Goal: Task Accomplishment & Management: Complete application form

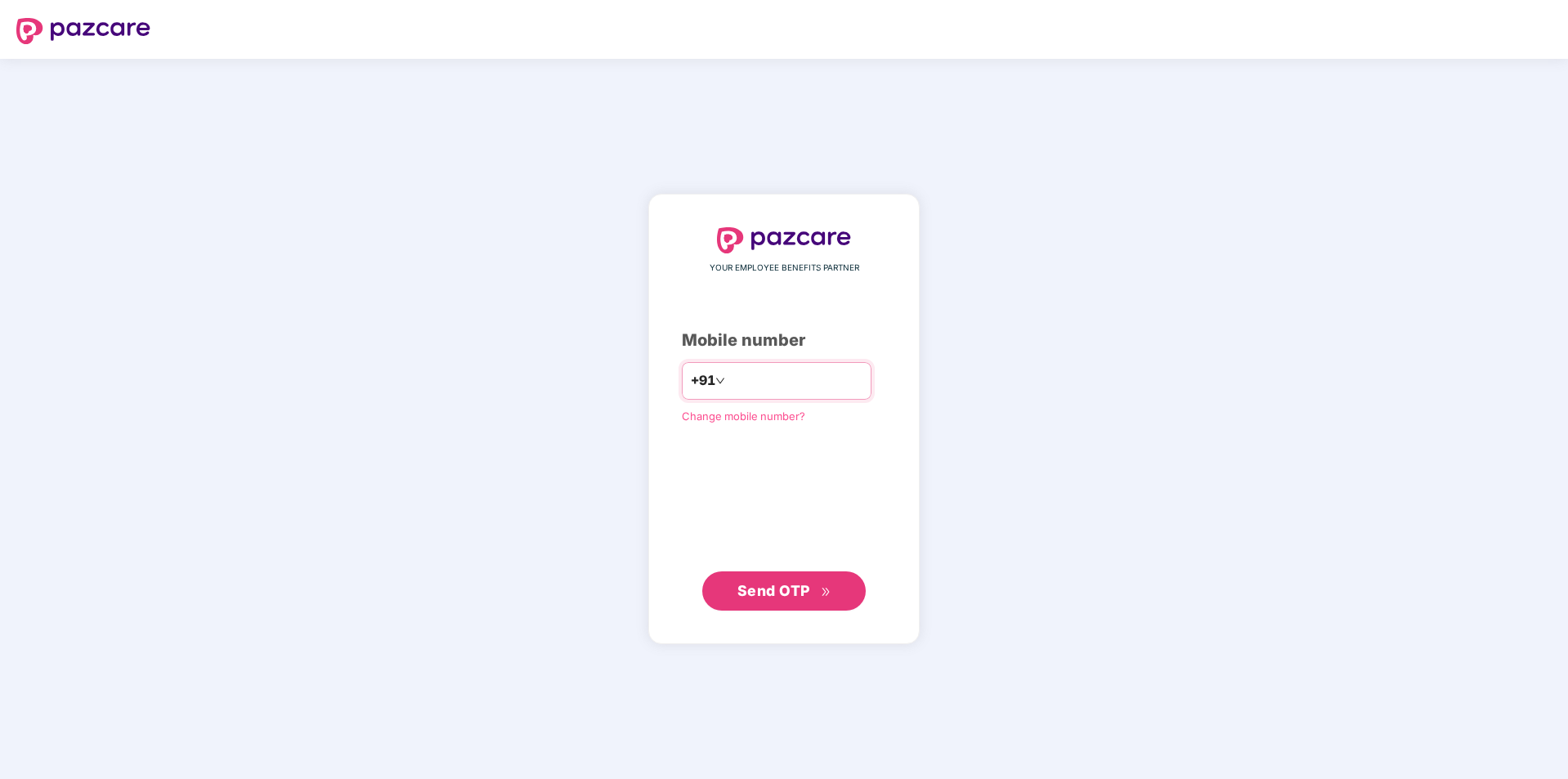
click at [745, 382] on input "number" at bounding box center [796, 381] width 134 height 26
type input "*"
type input "**********"
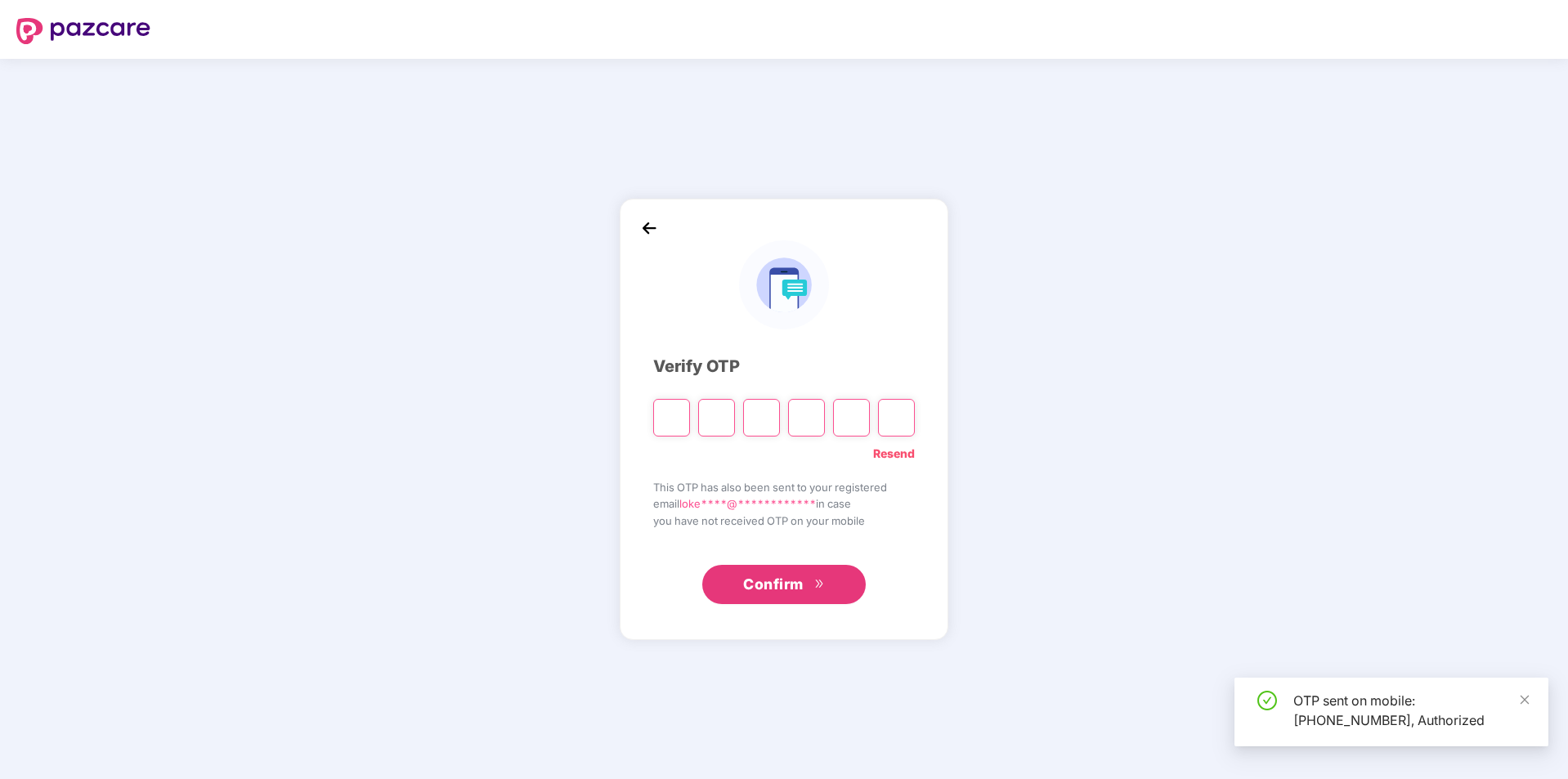
click at [664, 424] on input "Please enter verification code. Digit 1" at bounding box center [672, 418] width 37 height 37
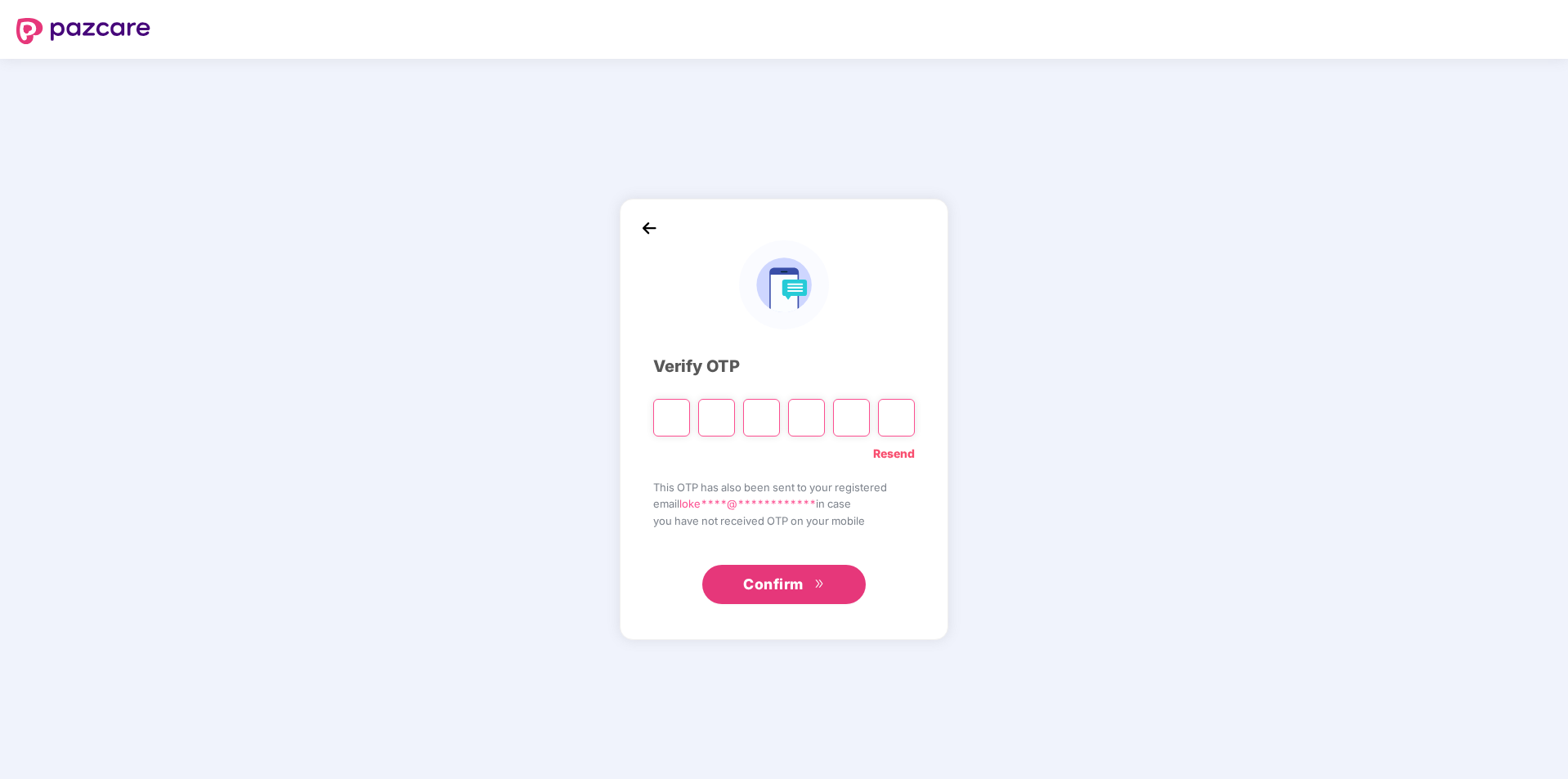
type input "*"
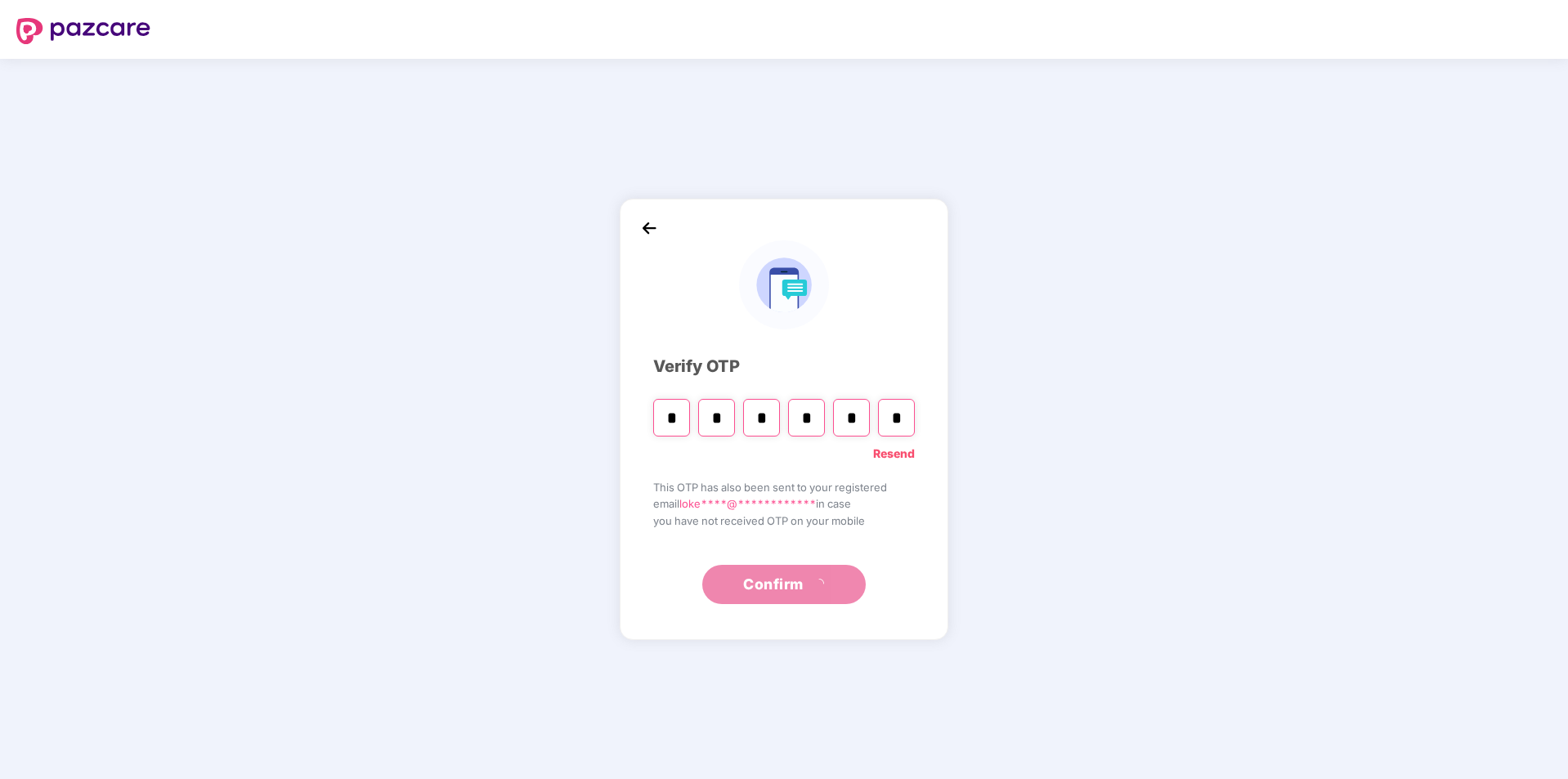
type input "*"
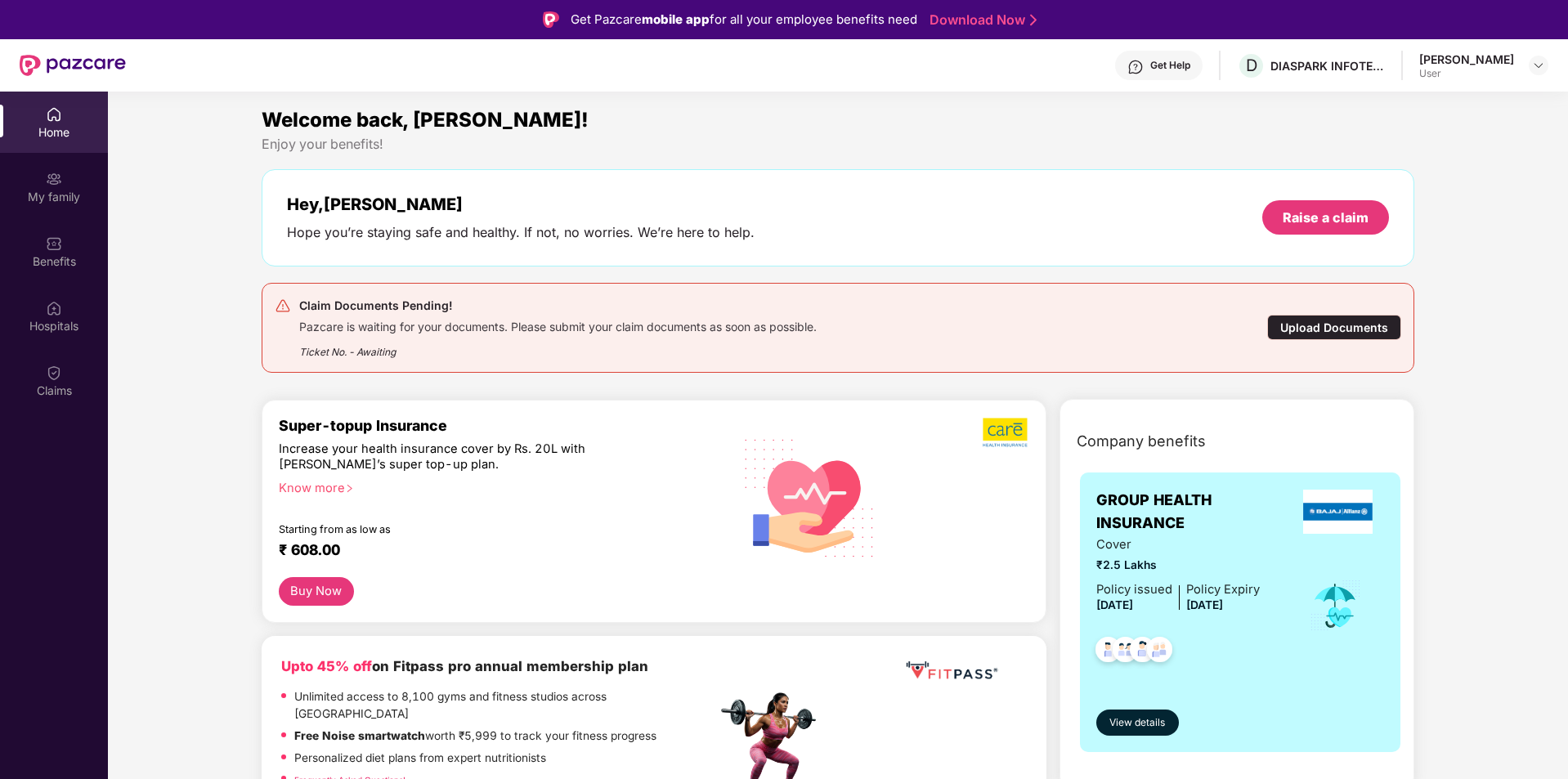
click at [1349, 330] on div "Upload Documents" at bounding box center [1334, 327] width 134 height 25
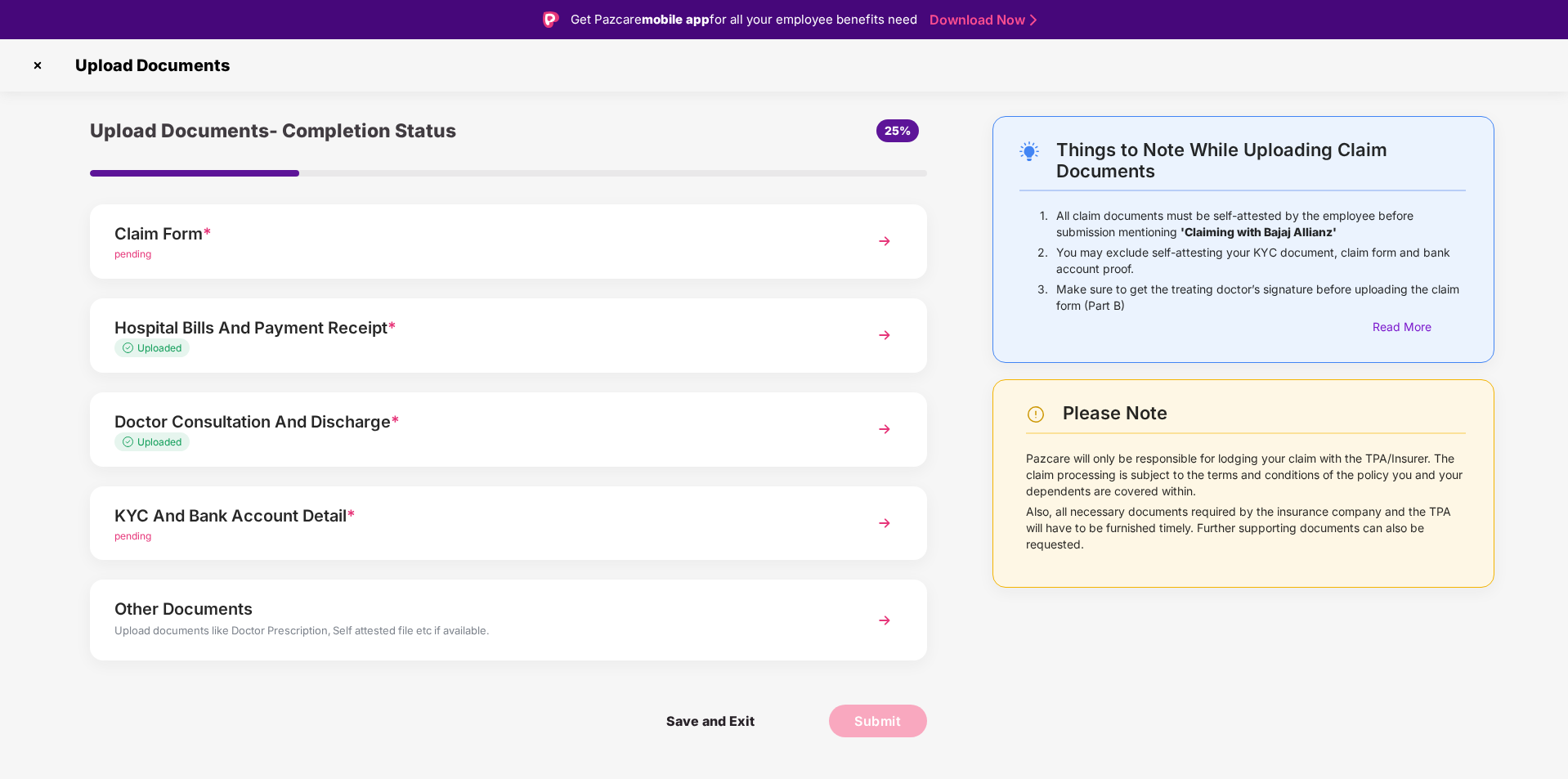
click at [886, 517] on img at bounding box center [885, 523] width 30 height 30
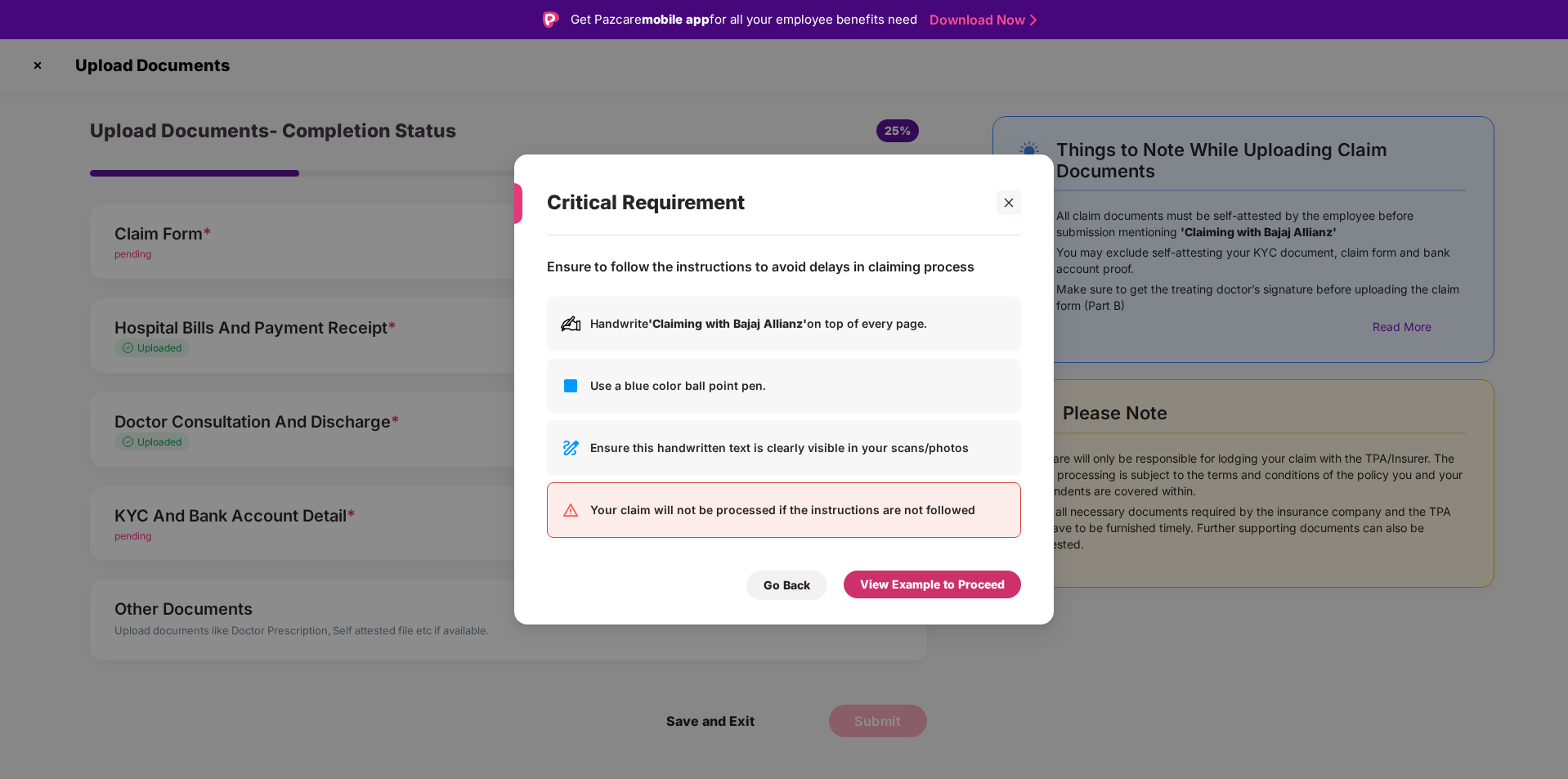
click at [917, 580] on div "View Example to Proceed" at bounding box center [931, 584] width 144 height 18
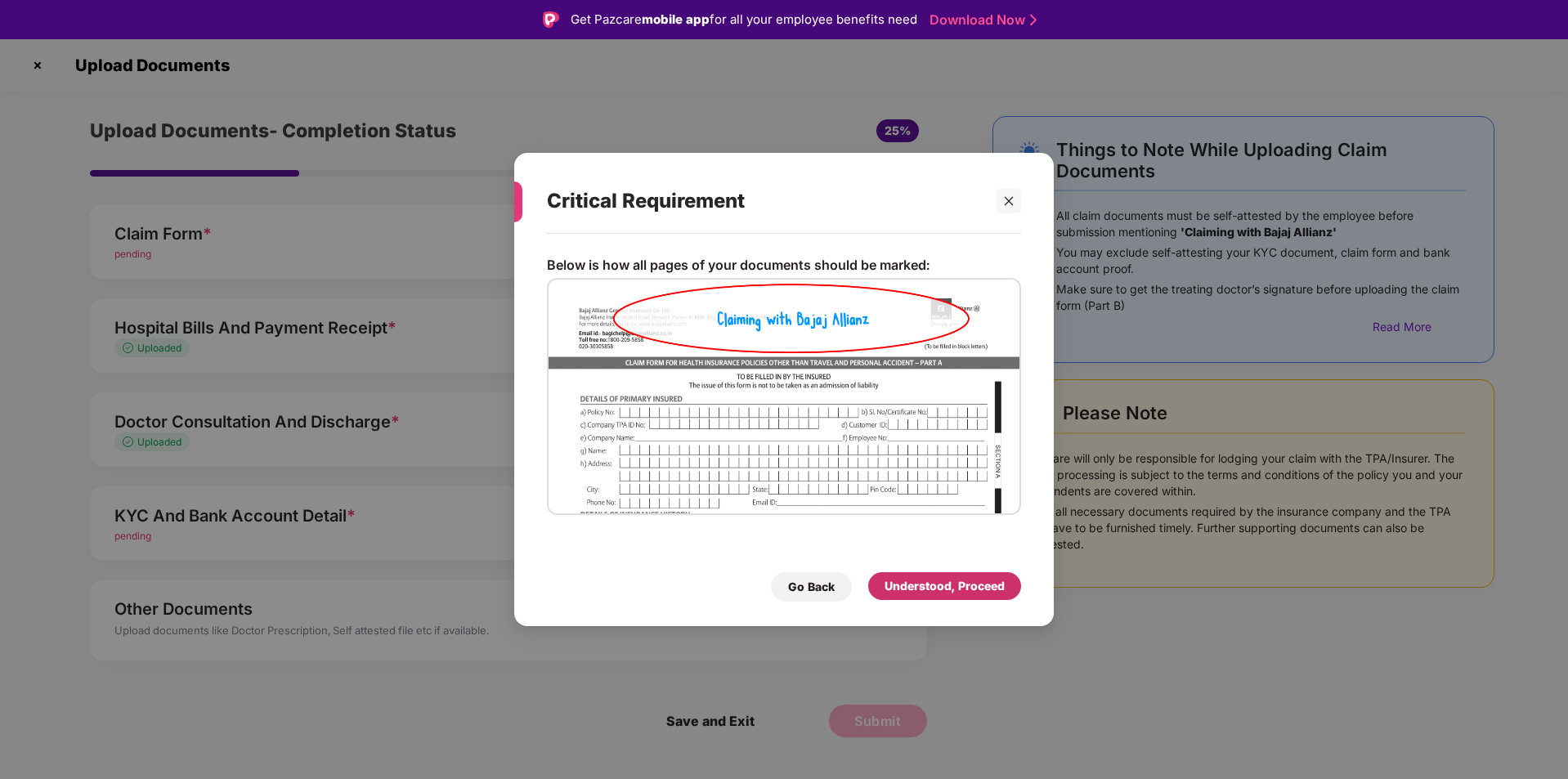
click at [920, 584] on div "Understood, Proceed" at bounding box center [945, 585] width 120 height 18
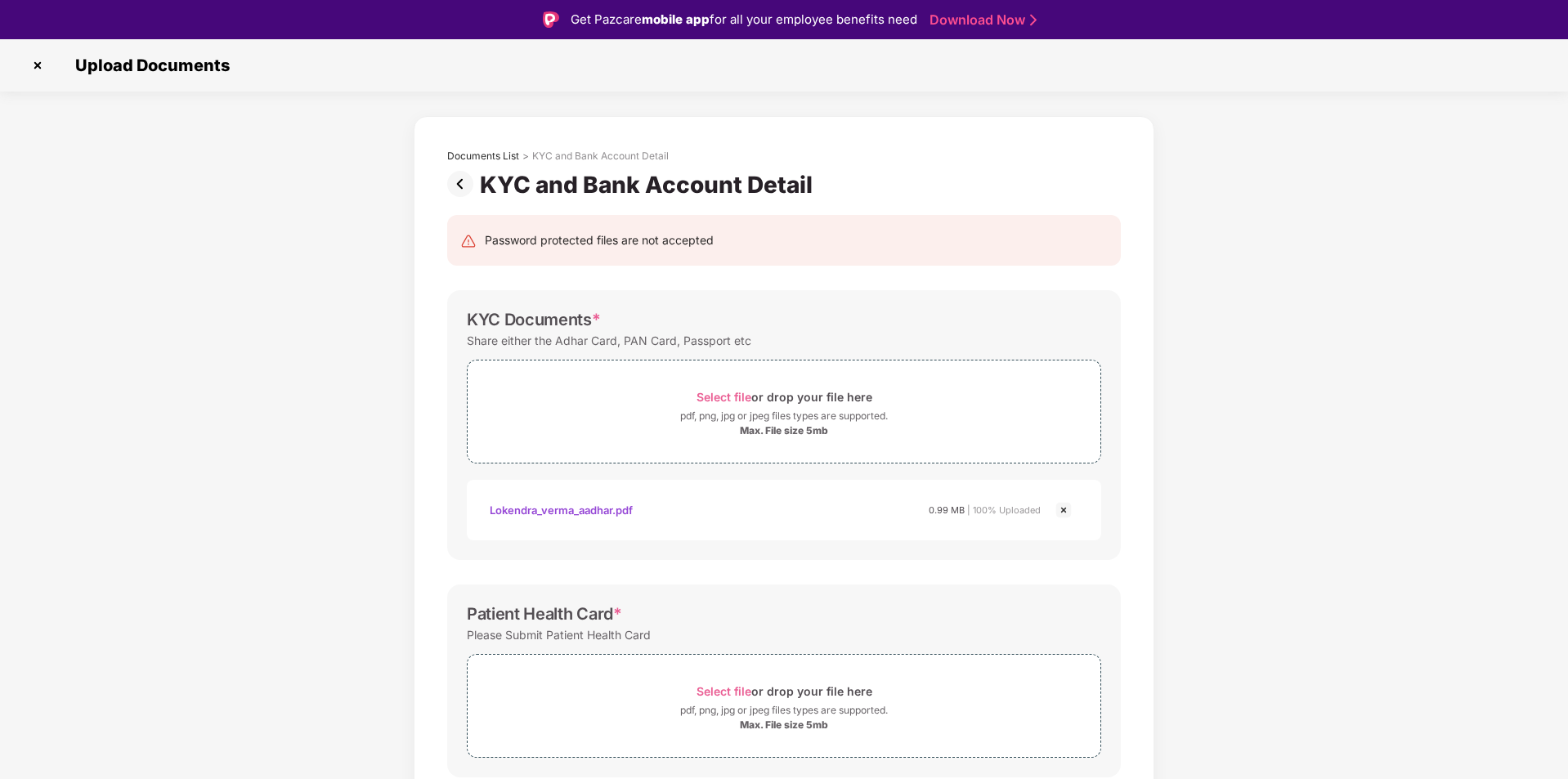
click at [36, 64] on img at bounding box center [37, 65] width 26 height 26
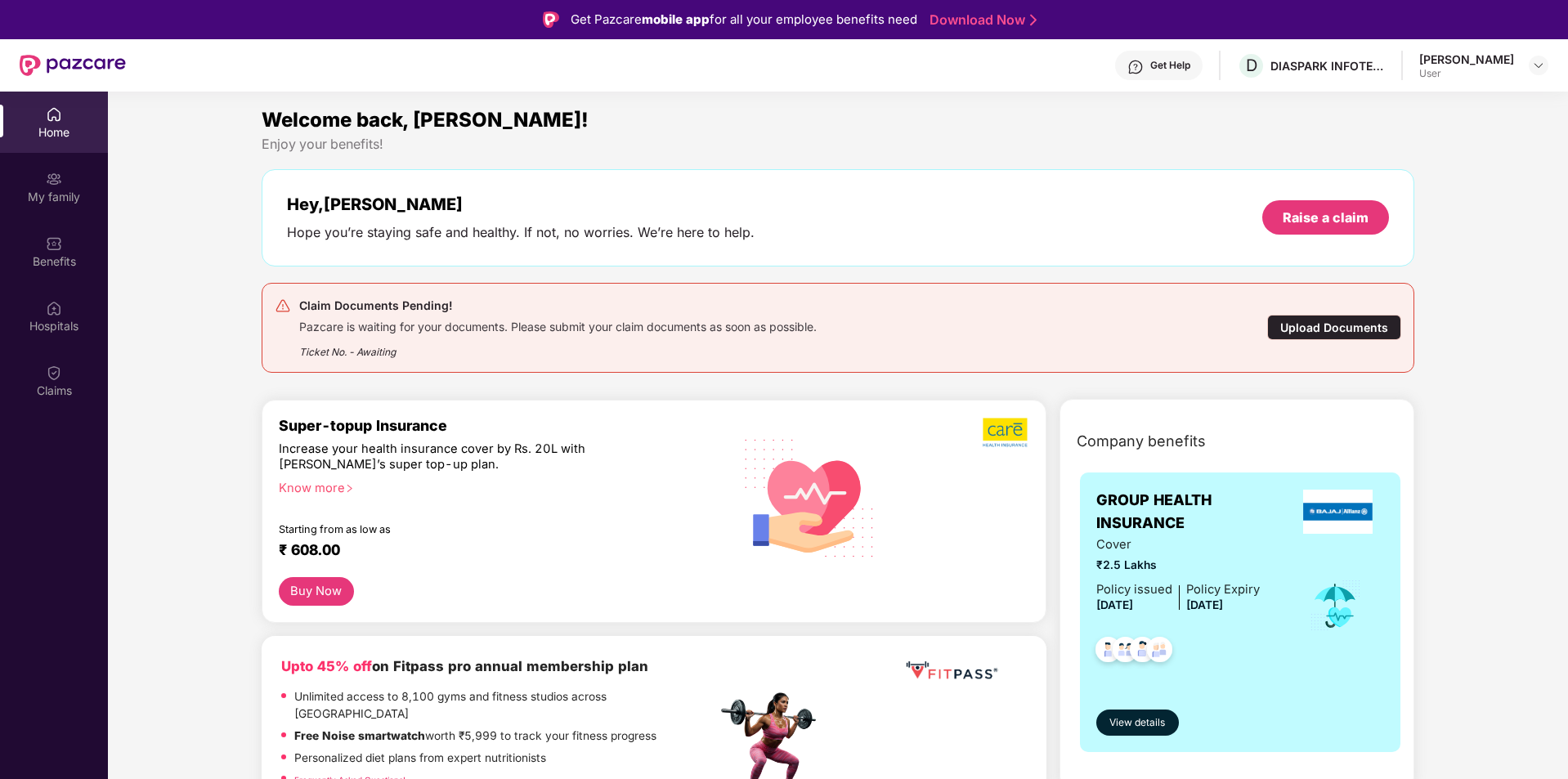
click at [1344, 325] on div "Upload Documents" at bounding box center [1334, 327] width 134 height 25
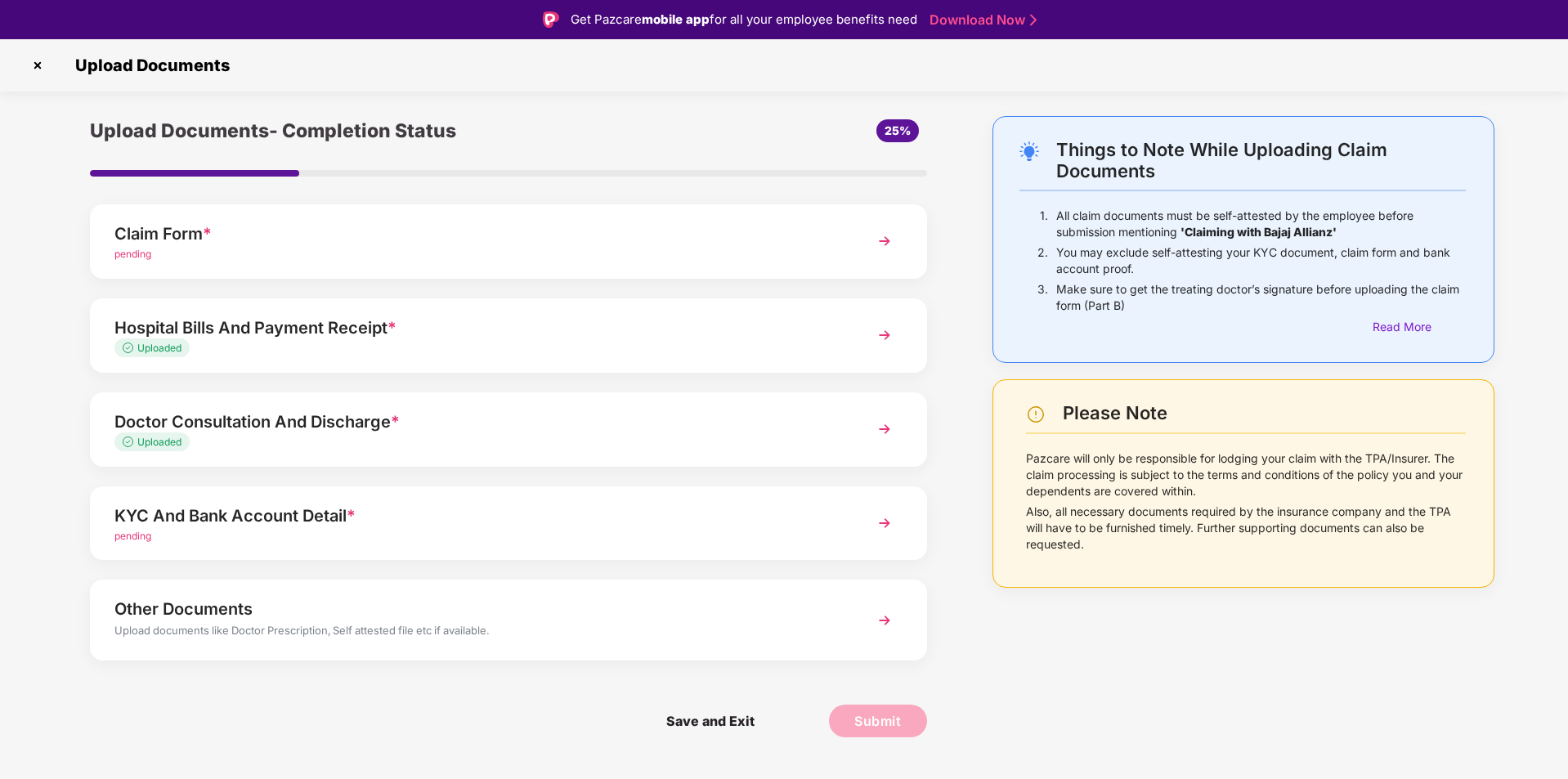
click at [880, 618] on img at bounding box center [885, 621] width 30 height 30
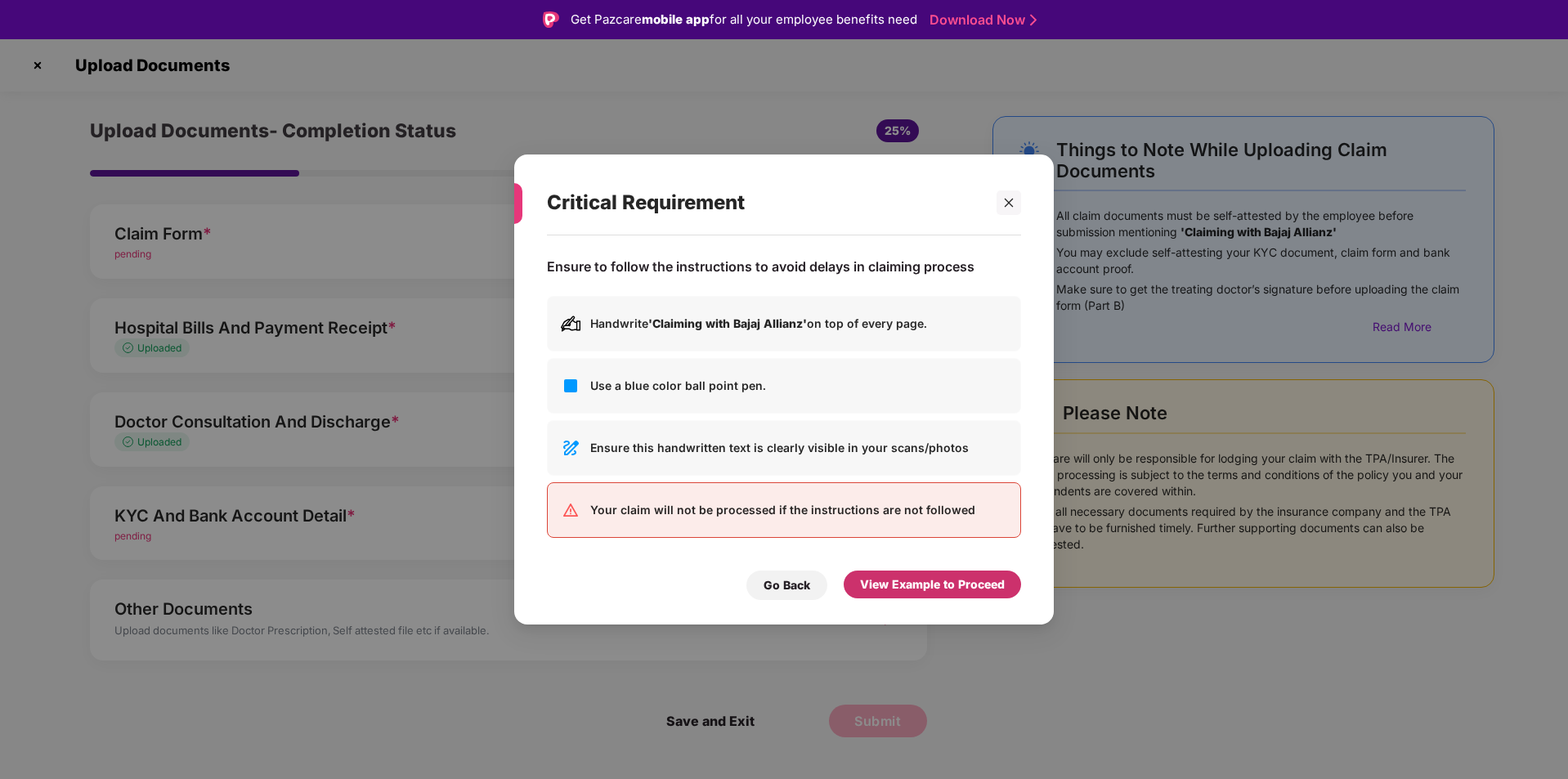
click at [926, 594] on div "View Example to Proceed" at bounding box center [932, 584] width 178 height 28
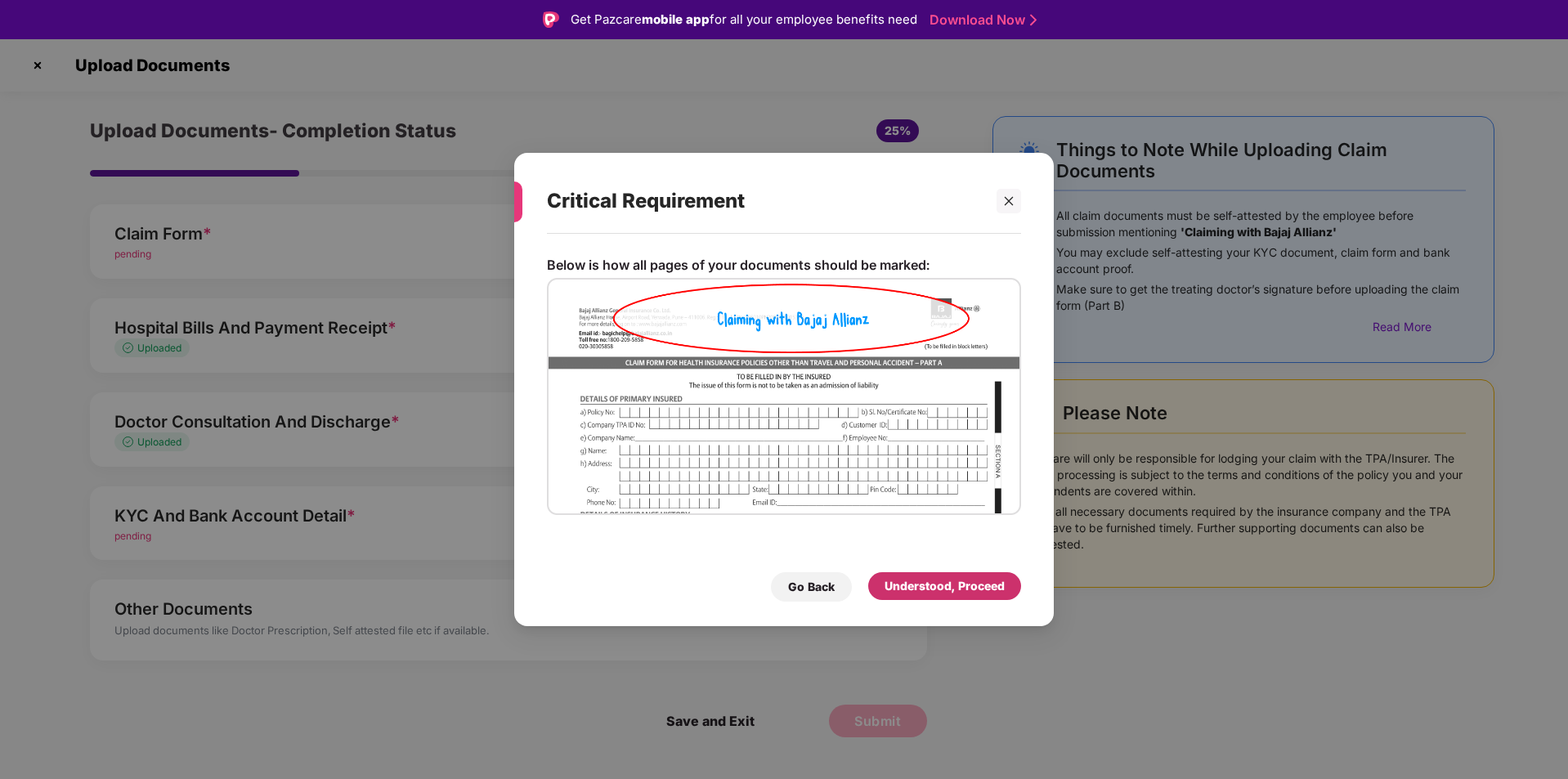
click at [928, 588] on div "Understood, Proceed" at bounding box center [945, 585] width 120 height 18
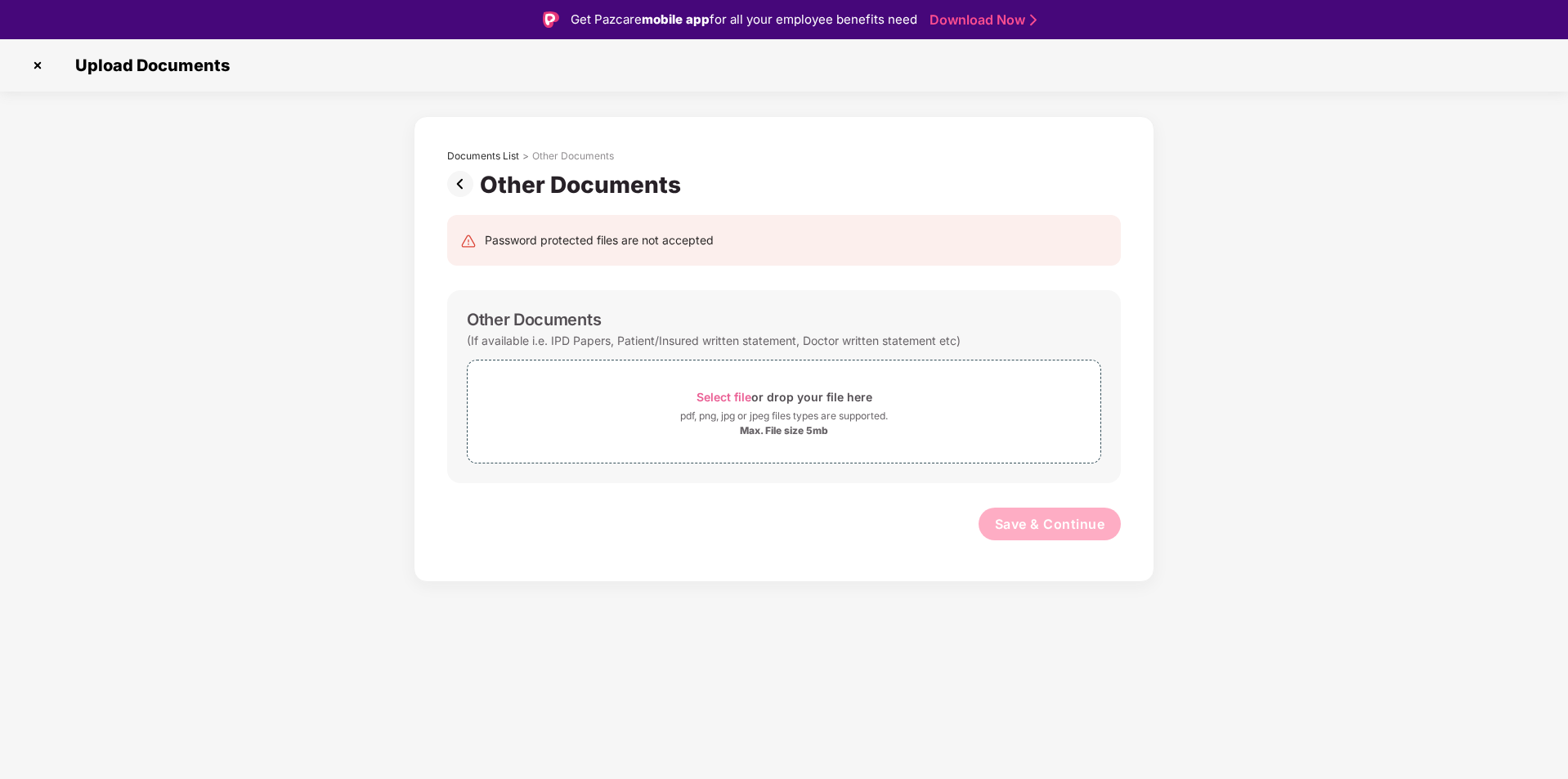
click at [342, 317] on div "Documents List > Other Documents Other Documents Password protected files are n…" at bounding box center [784, 349] width 1568 height 466
click at [460, 181] on img at bounding box center [463, 184] width 33 height 26
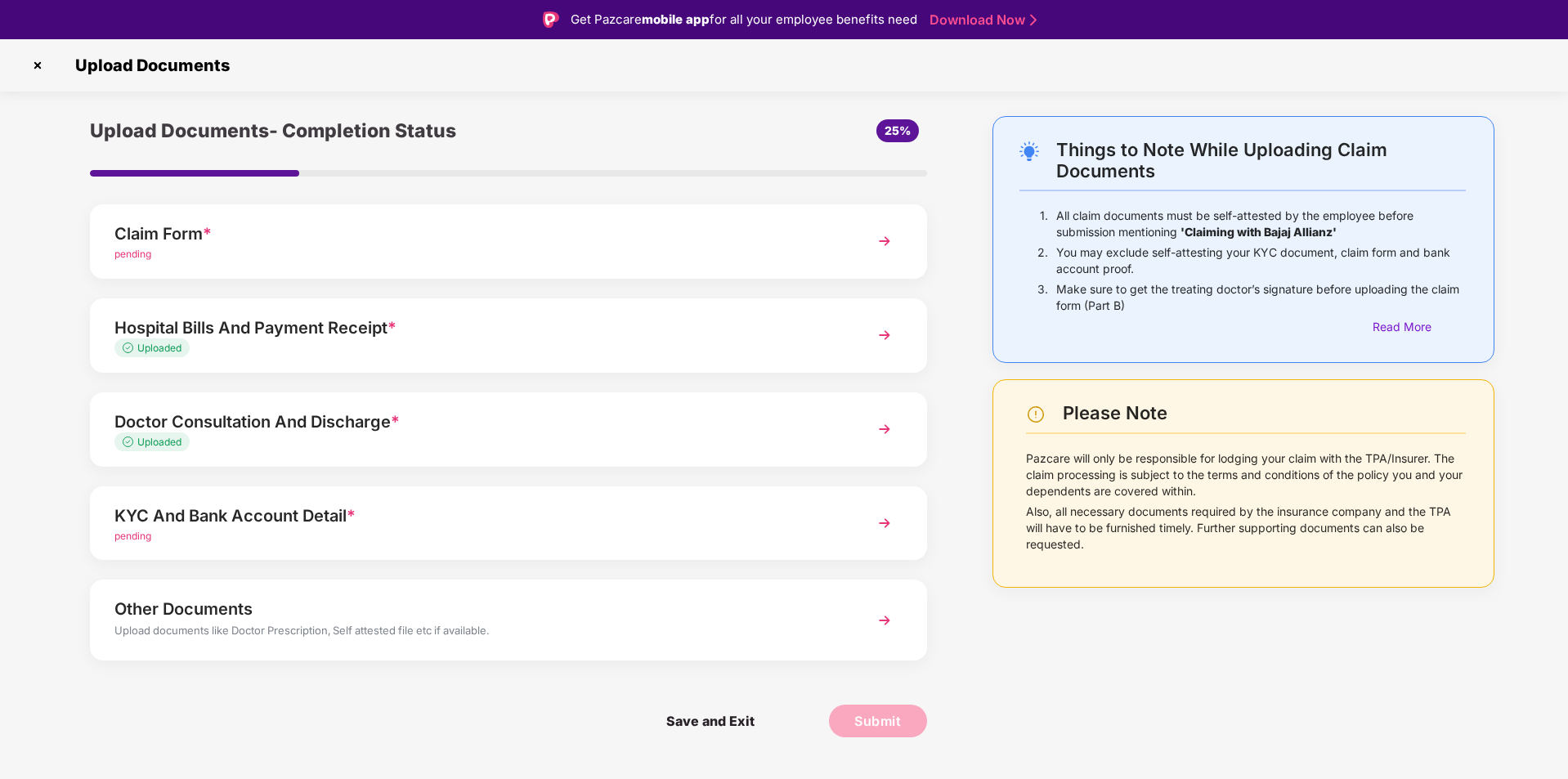
click at [885, 520] on img at bounding box center [885, 523] width 30 height 30
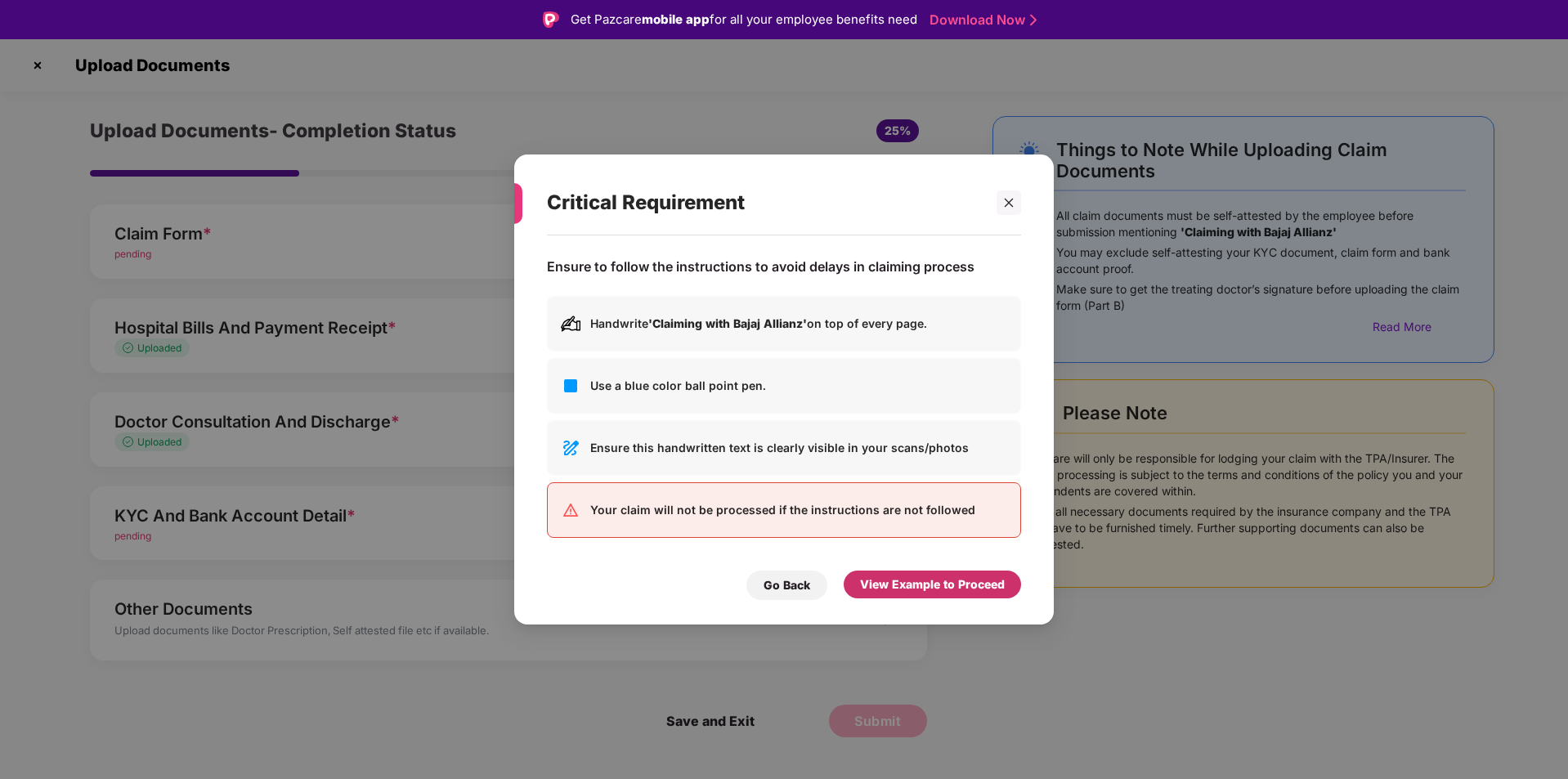
click at [934, 577] on div "View Example to Proceed" at bounding box center [931, 584] width 144 height 18
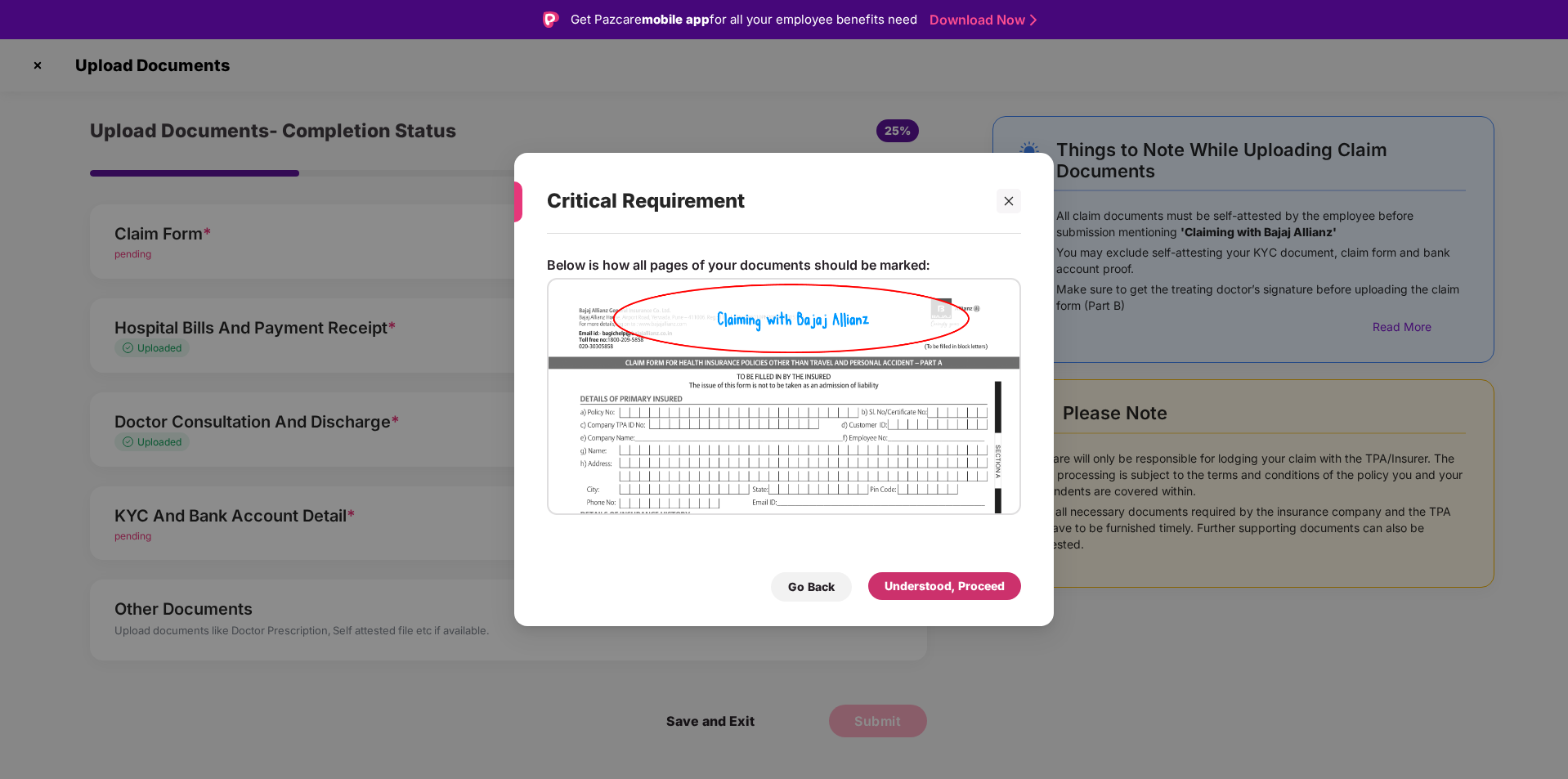
click at [958, 583] on div "Understood, Proceed" at bounding box center [945, 585] width 120 height 18
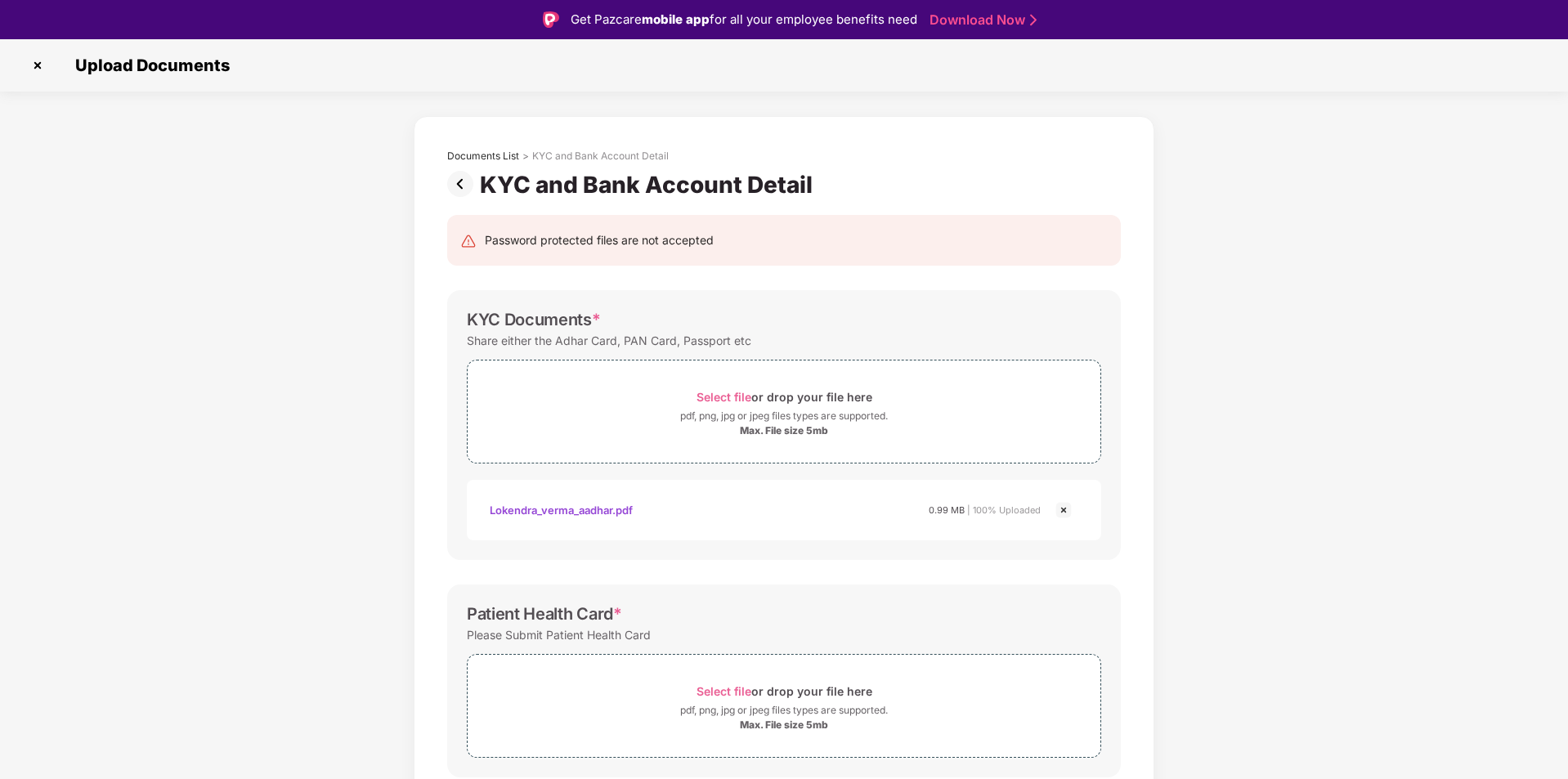
click at [461, 181] on img at bounding box center [463, 184] width 33 height 26
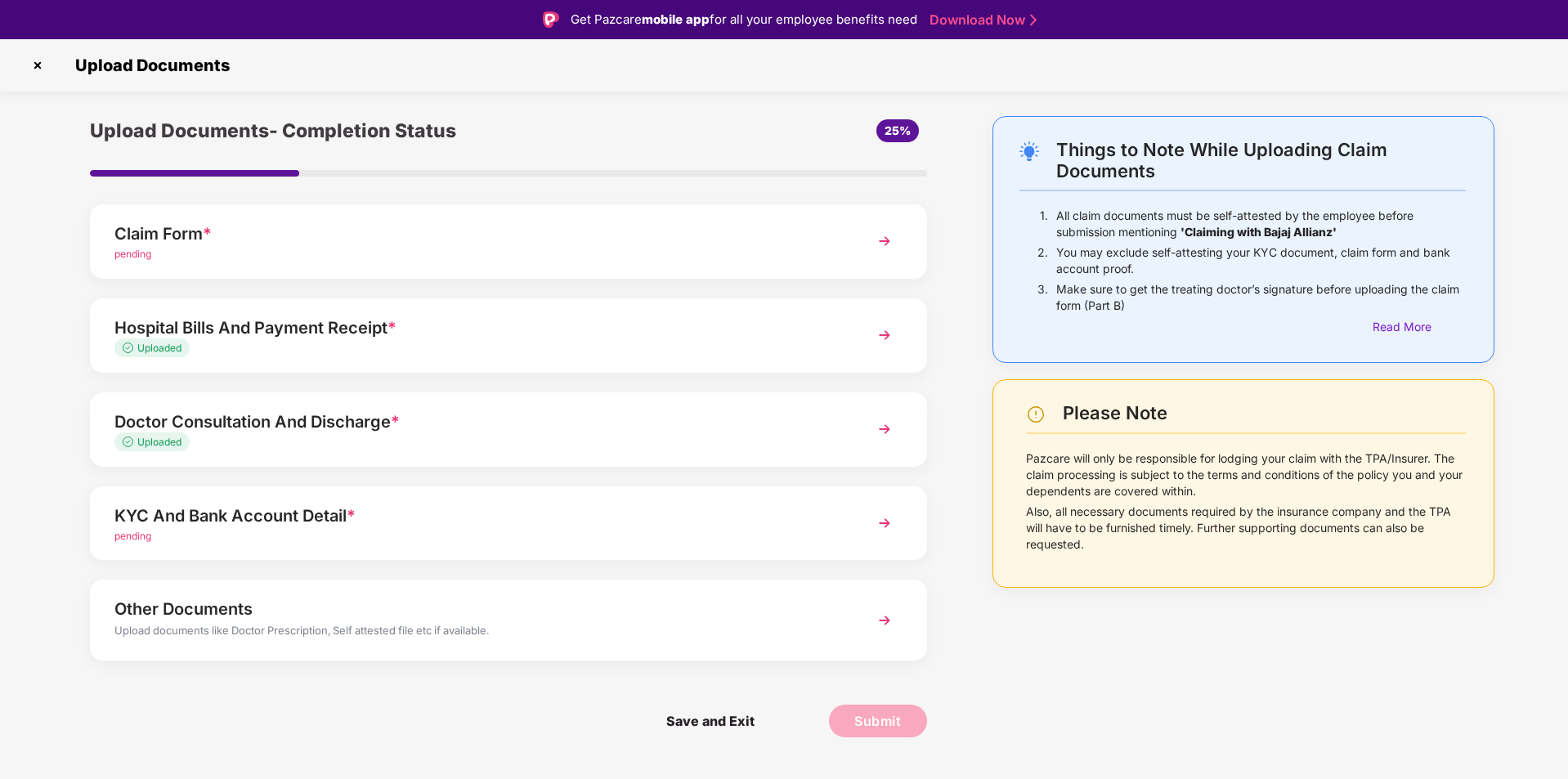
click at [882, 617] on img at bounding box center [885, 621] width 30 height 30
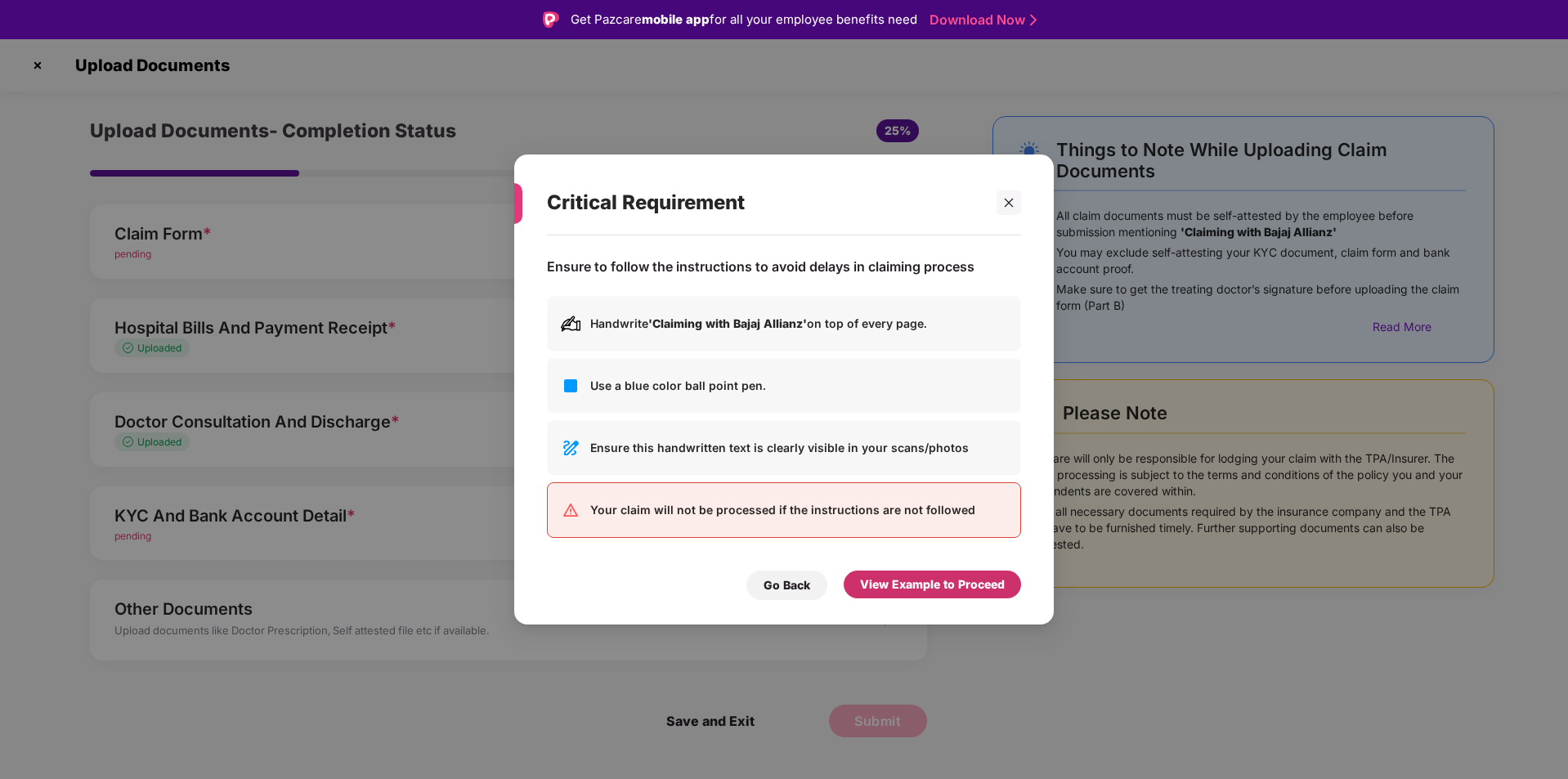
click at [905, 584] on div "View Example to Proceed" at bounding box center [931, 584] width 144 height 18
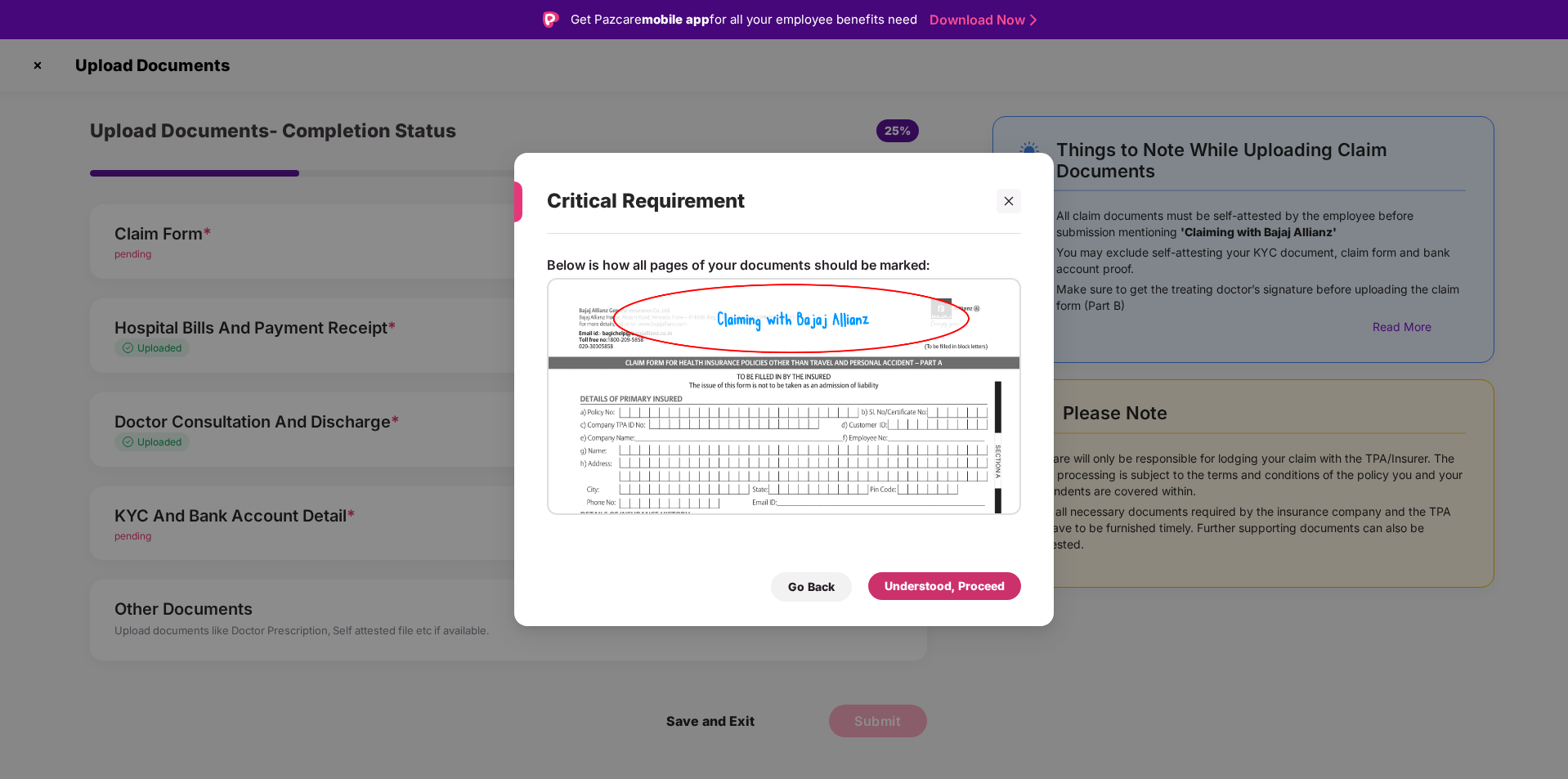
click at [905, 584] on div "Understood, Proceed" at bounding box center [945, 585] width 120 height 18
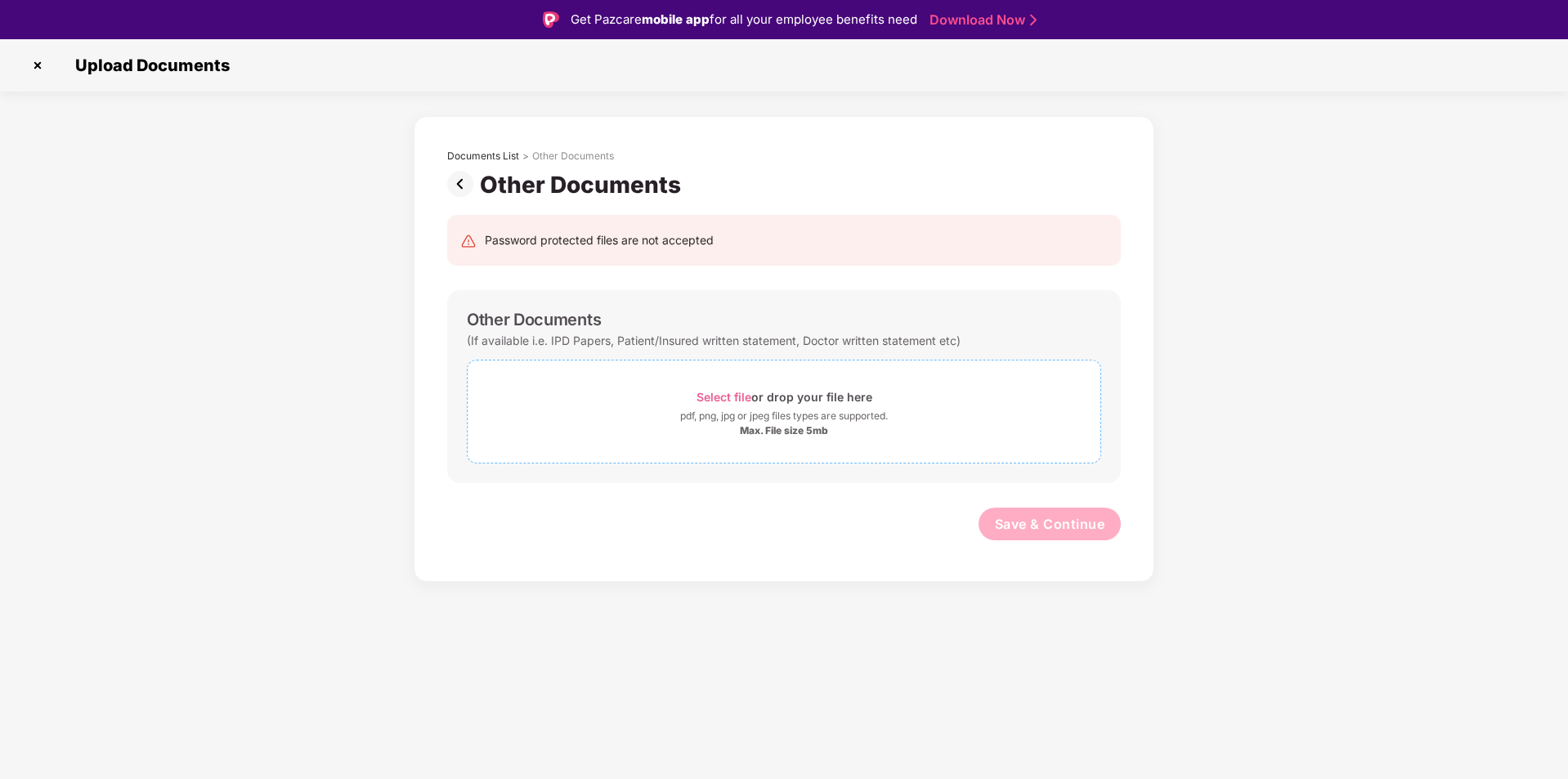
click at [724, 396] on span "Select file" at bounding box center [724, 396] width 55 height 14
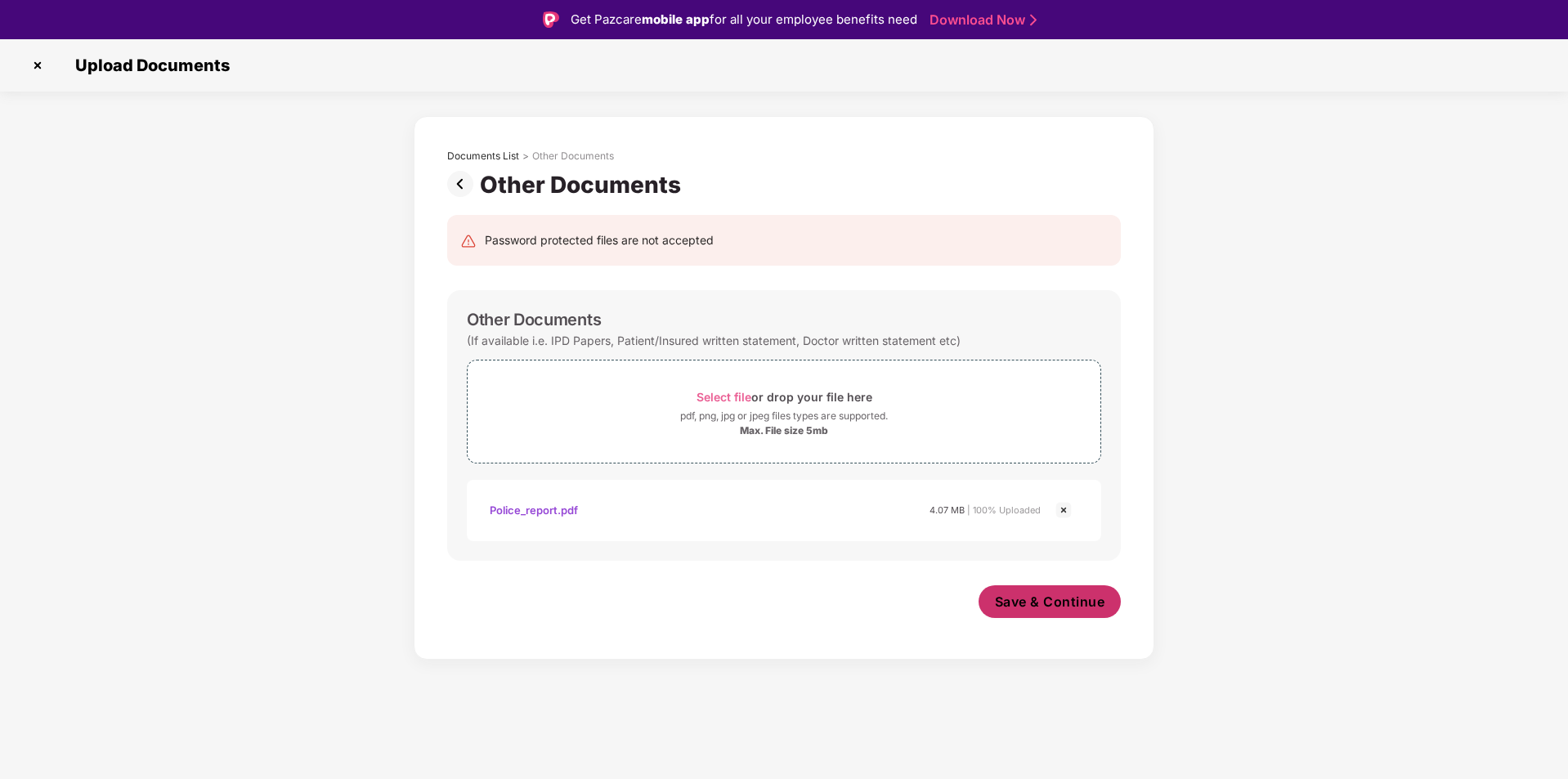
click at [1047, 600] on span "Save & Continue" at bounding box center [1050, 601] width 111 height 18
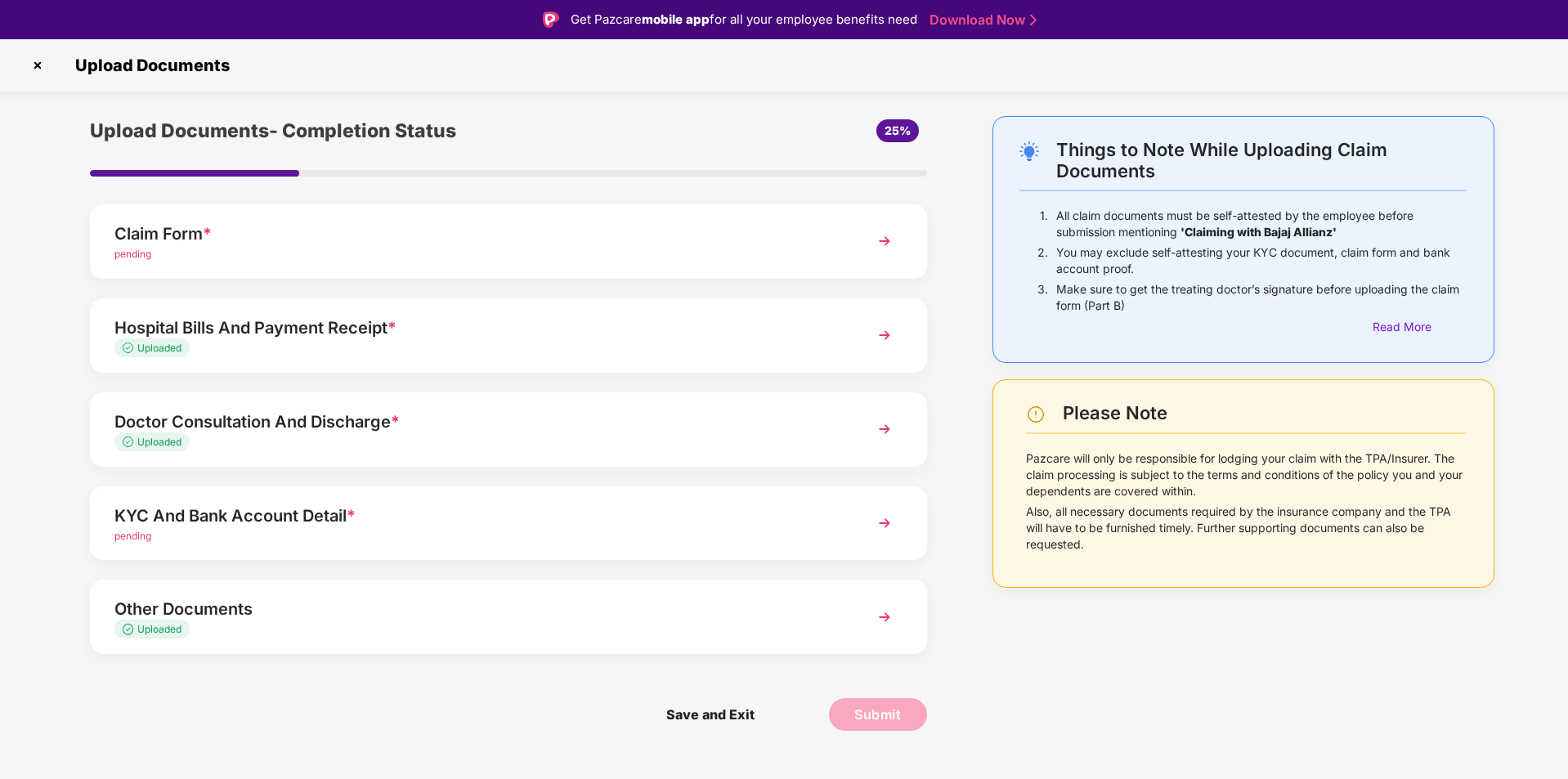
click at [891, 523] on img at bounding box center [885, 523] width 30 height 30
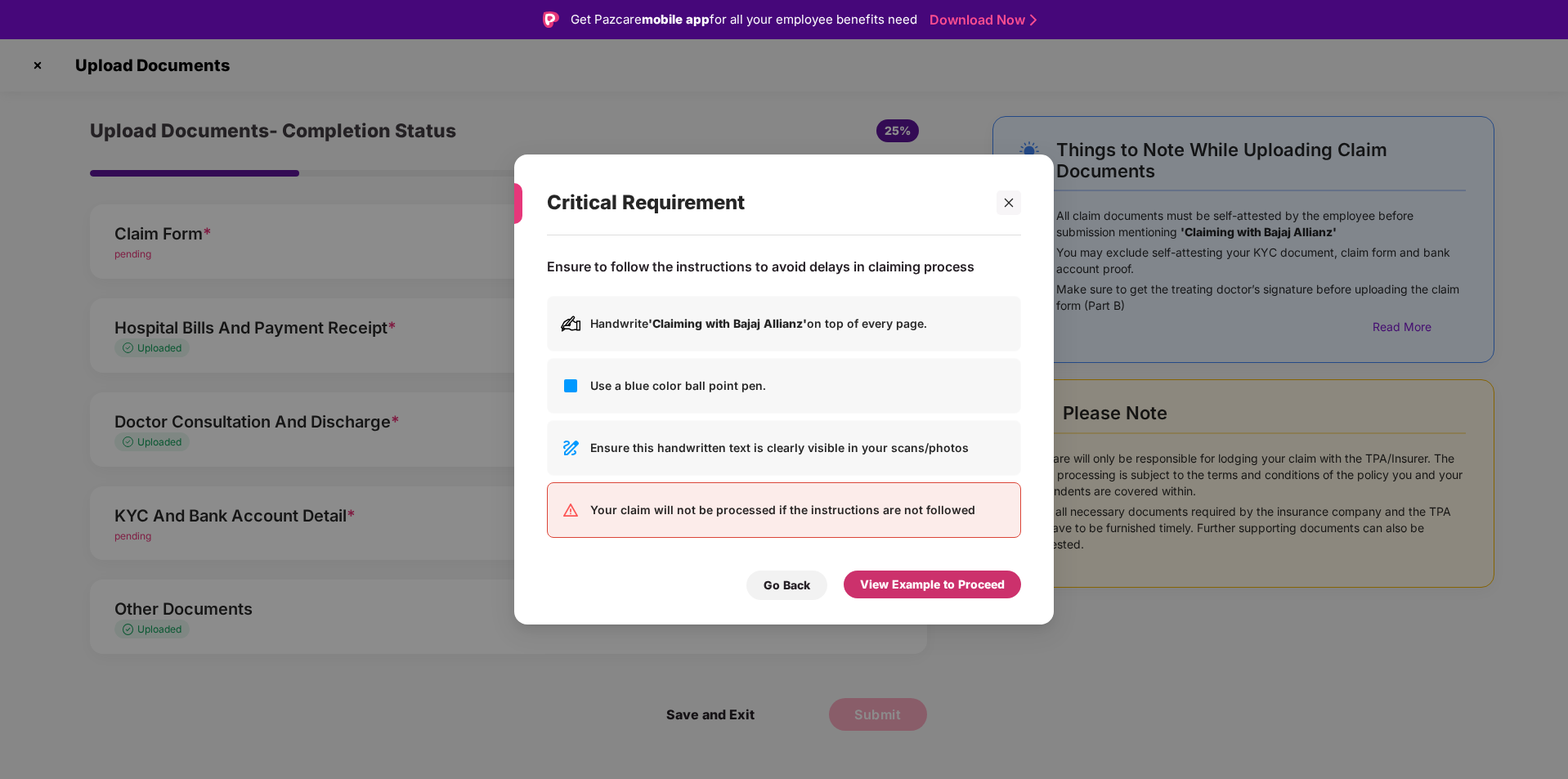
click at [928, 584] on div "View Example to Proceed" at bounding box center [931, 584] width 144 height 18
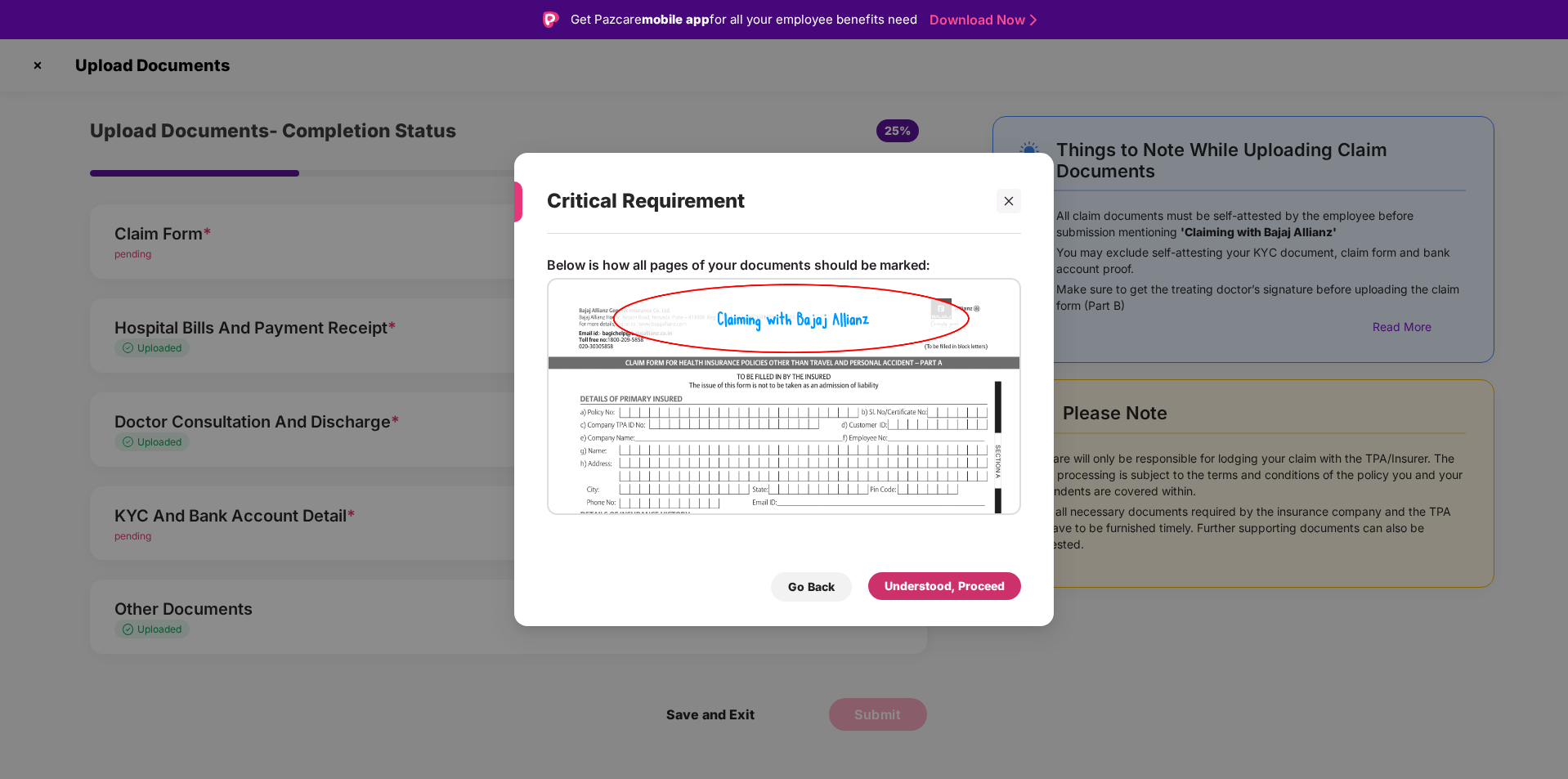
click at [928, 584] on div "Understood, Proceed" at bounding box center [945, 585] width 120 height 18
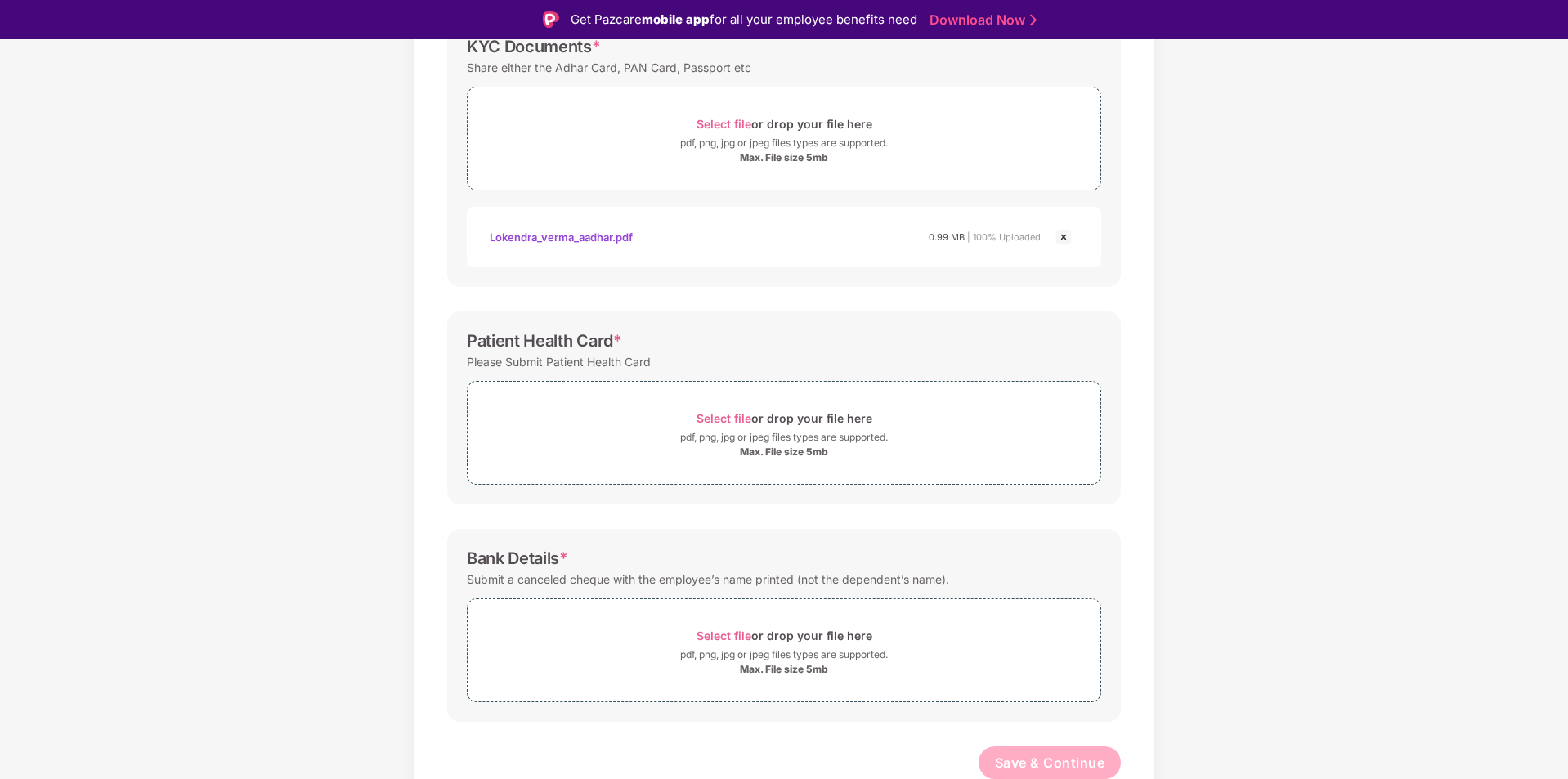
scroll to position [275, 0]
click at [728, 632] on span "Select file" at bounding box center [724, 633] width 55 height 14
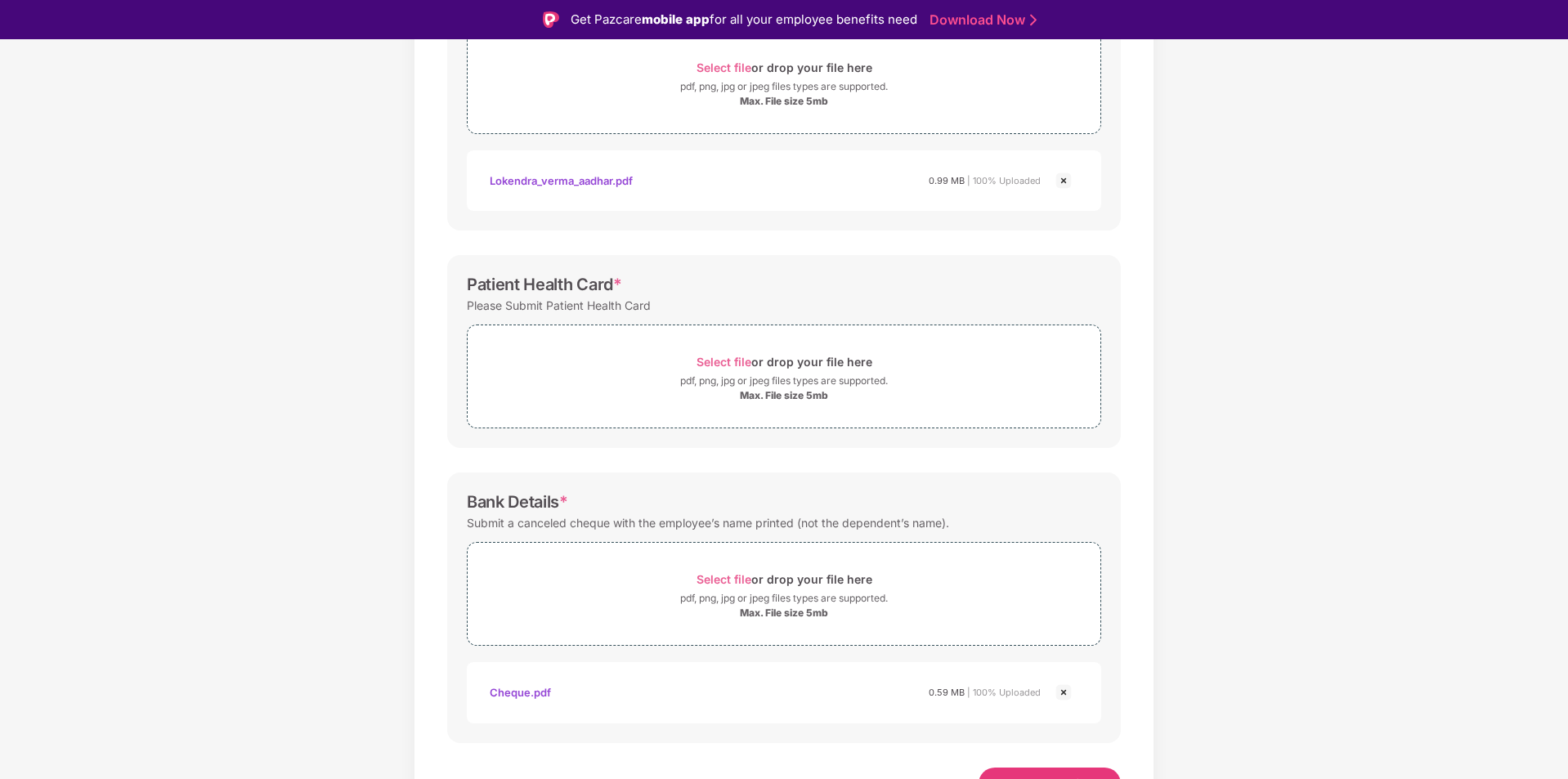
scroll to position [354, 0]
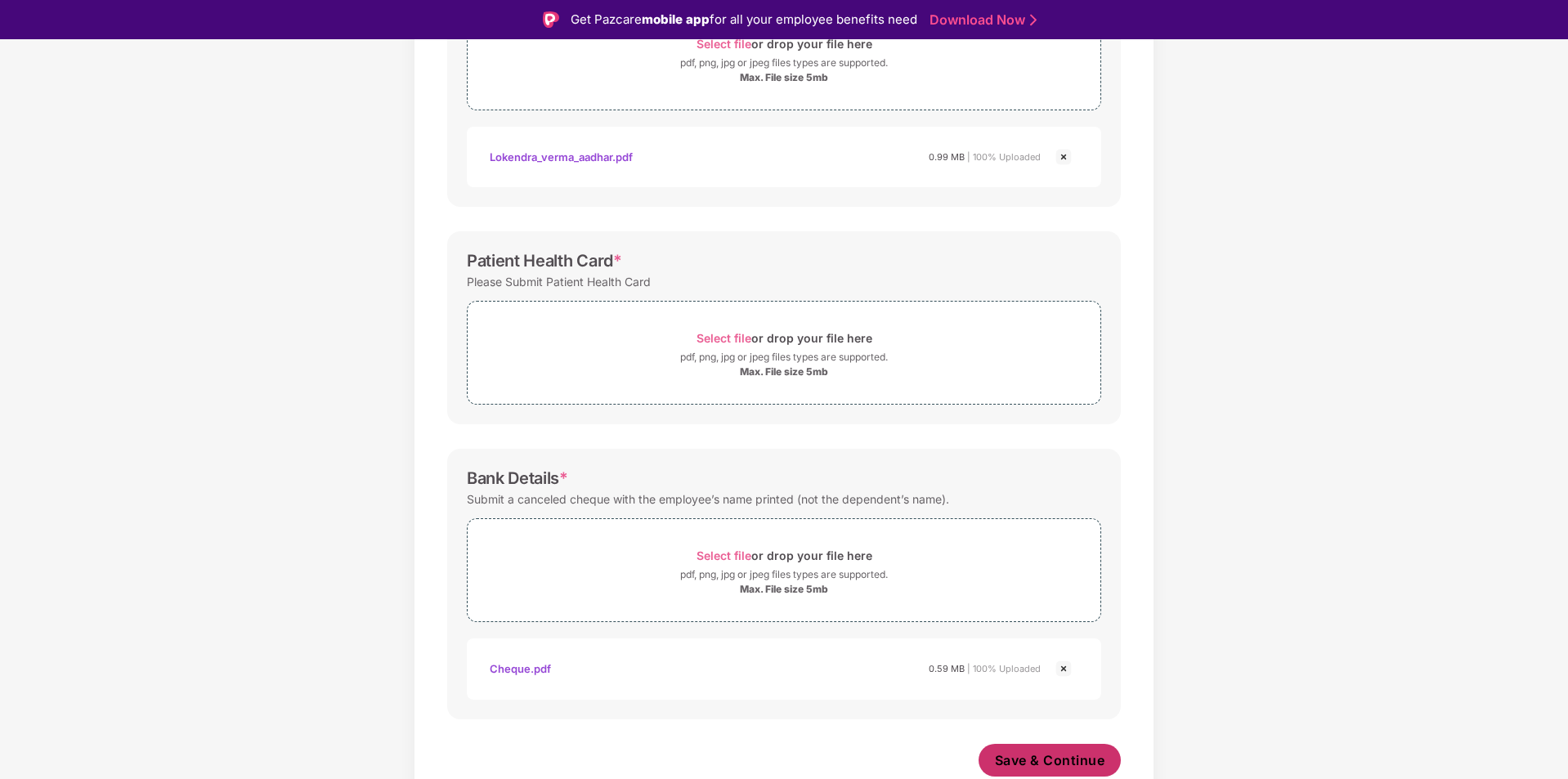
click at [1026, 764] on span "Save & Continue" at bounding box center [1050, 759] width 111 height 18
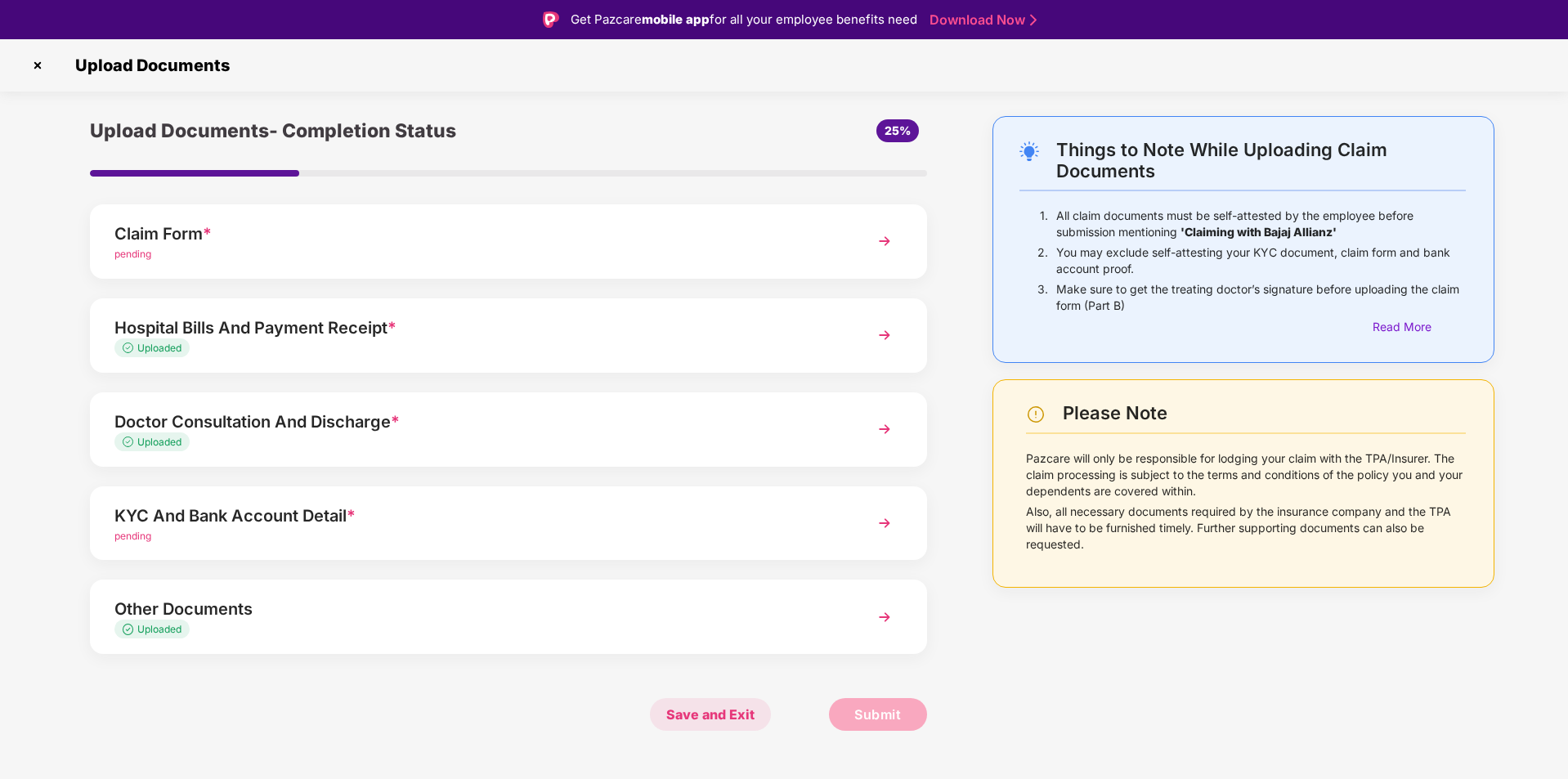
click at [706, 717] on span "Save and Exit" at bounding box center [710, 714] width 121 height 33
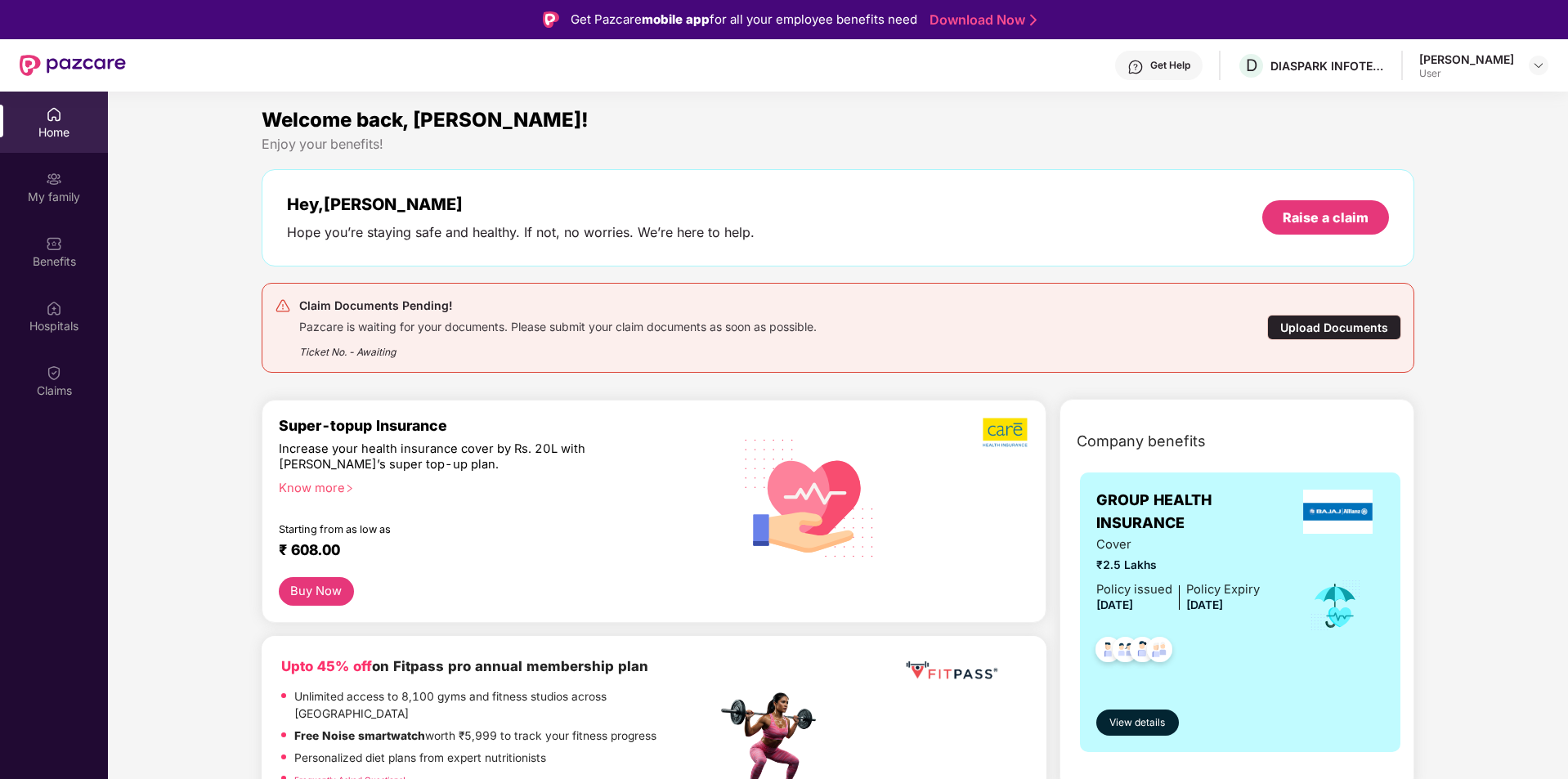
click at [65, 543] on div "Home My family Benefits Hospitals Claims" at bounding box center [54, 480] width 108 height 779
click at [46, 184] on img at bounding box center [54, 180] width 17 height 17
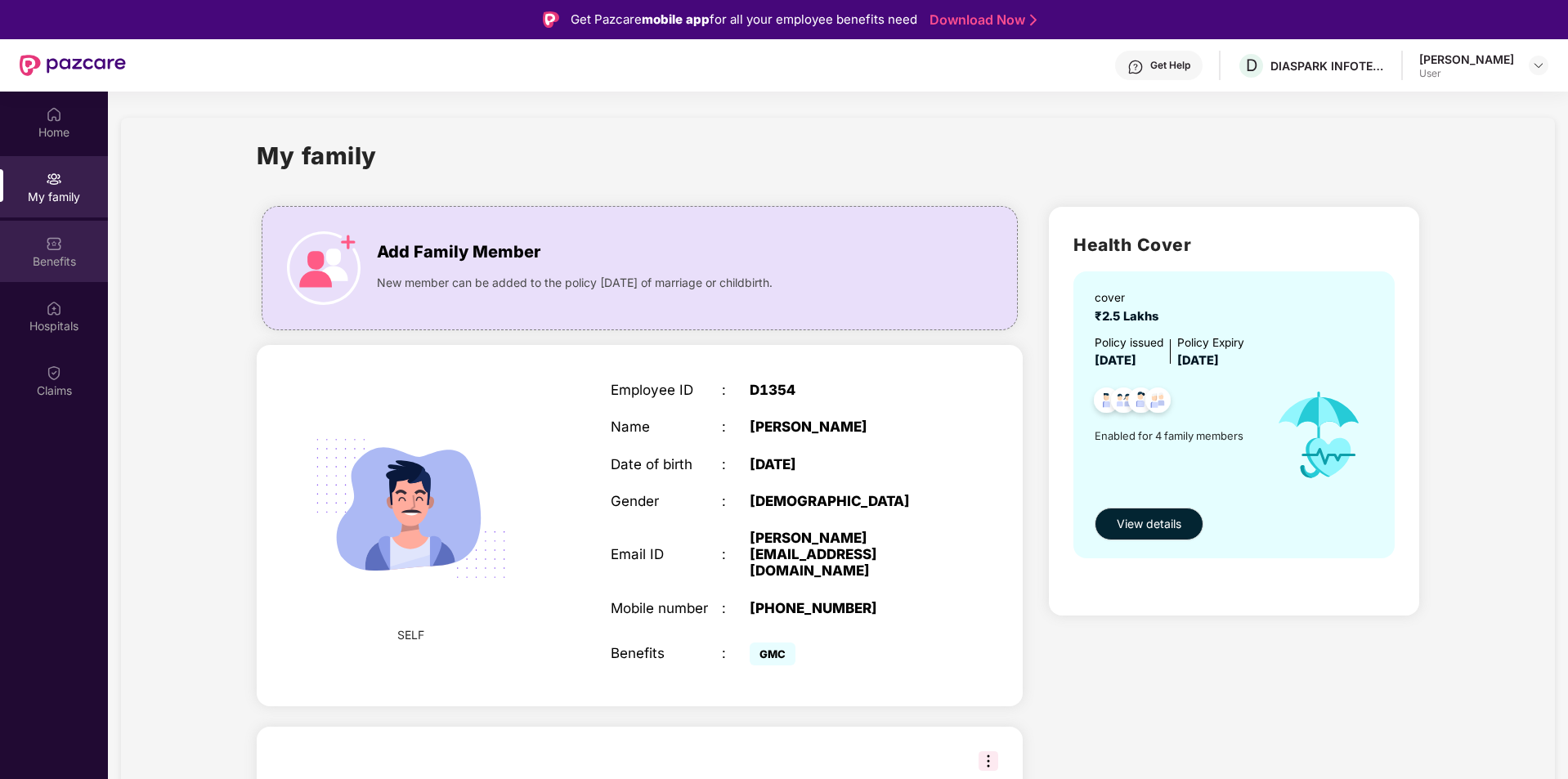
click at [49, 242] on img at bounding box center [54, 244] width 17 height 17
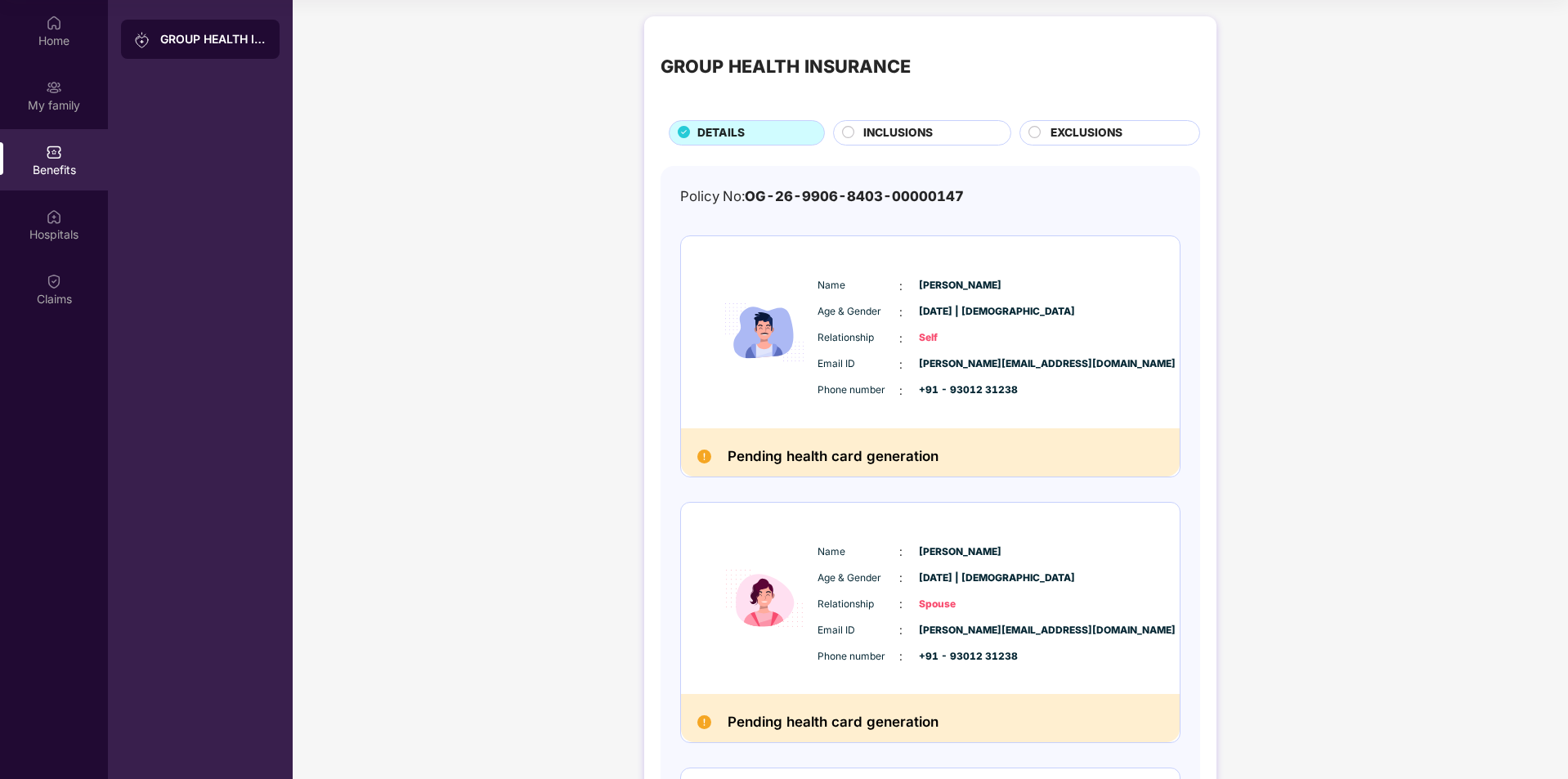
click at [1031, 131] on circle at bounding box center [1035, 131] width 11 height 11
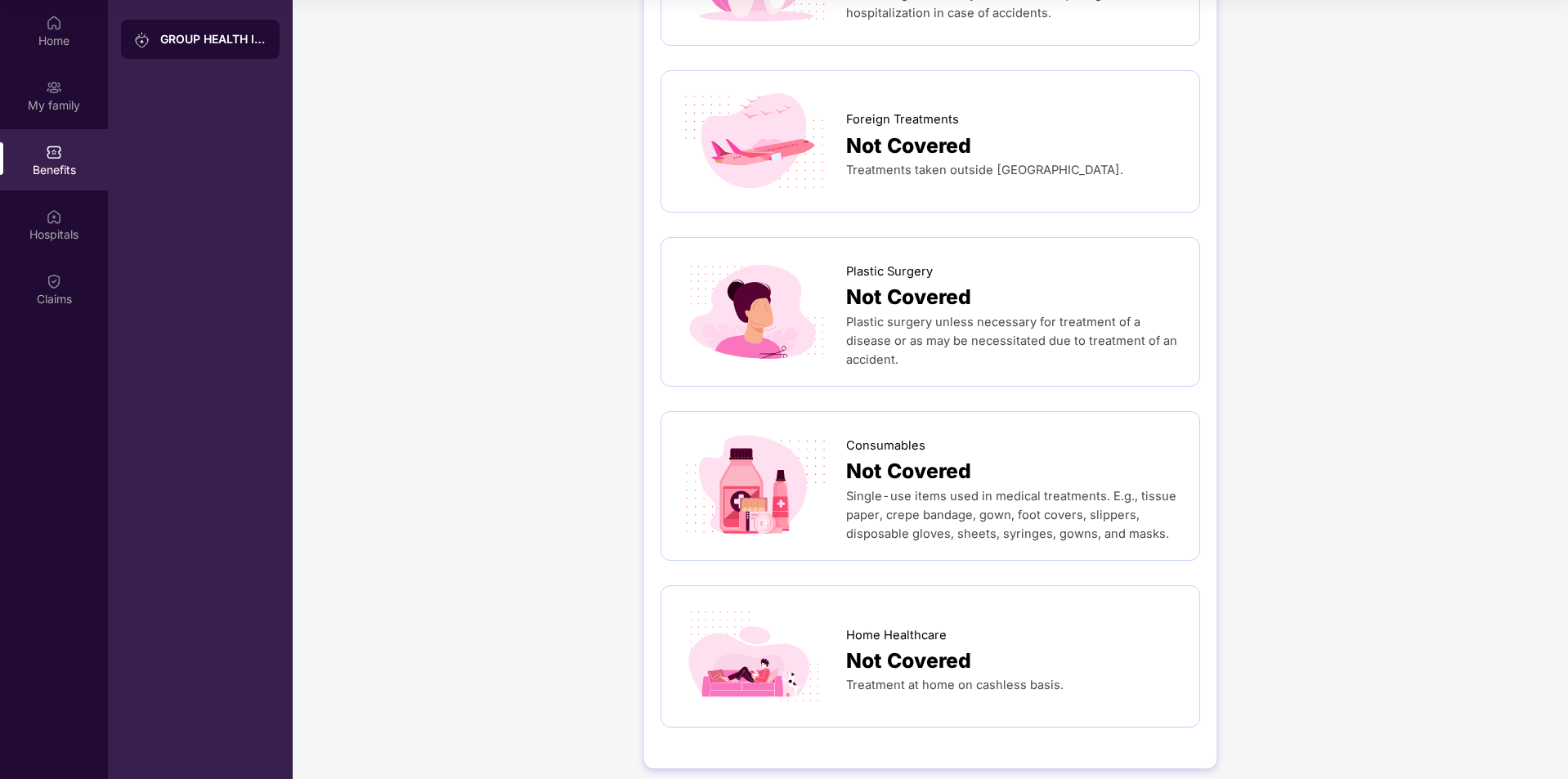
scroll to position [777, 0]
